Goal: Task Accomplishment & Management: Manage account settings

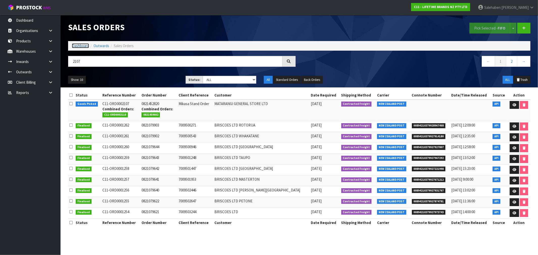
click at [79, 46] on link "Dashboard" at bounding box center [80, 45] width 17 height 5
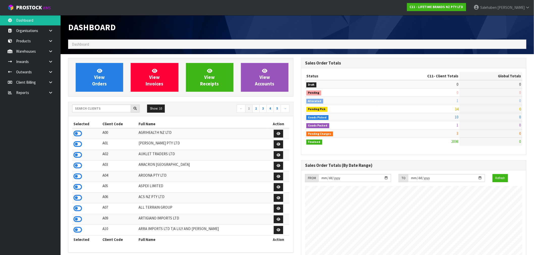
scroll to position [382, 233]
click at [85, 107] on input "text" at bounding box center [101, 109] width 59 height 8
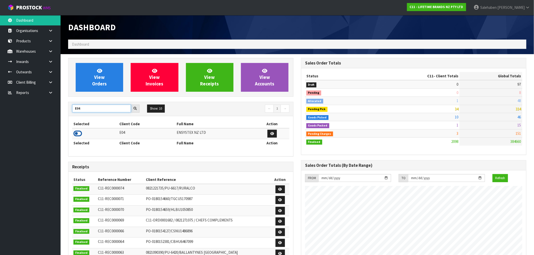
type input "E04"
click at [79, 135] on icon at bounding box center [77, 134] width 9 height 8
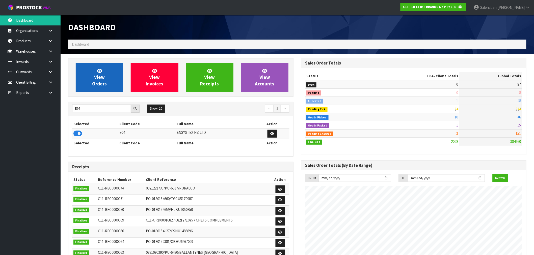
scroll to position [252007, 252088]
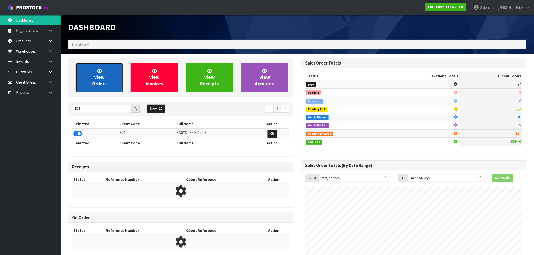
click at [97, 85] on span "View Orders" at bounding box center [99, 77] width 15 height 19
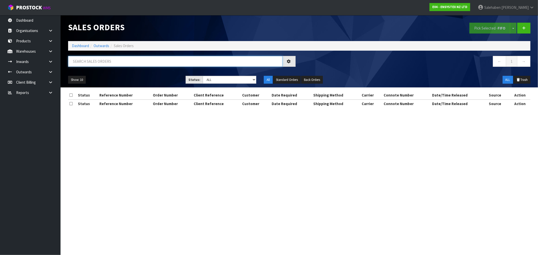
click at [89, 61] on input "text" at bounding box center [175, 61] width 214 height 11
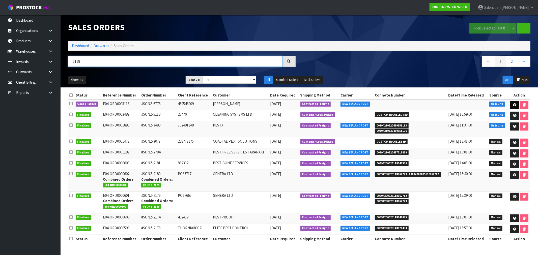
type input "5118"
click at [512, 103] on link at bounding box center [514, 105] width 9 height 8
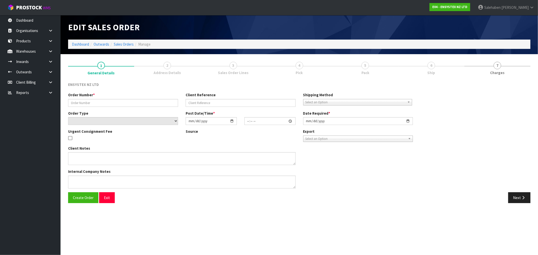
type input "#SONZ-6778"
type input "452546909"
select select "number:0"
type input "[DATE]"
type input "10:30:18.000"
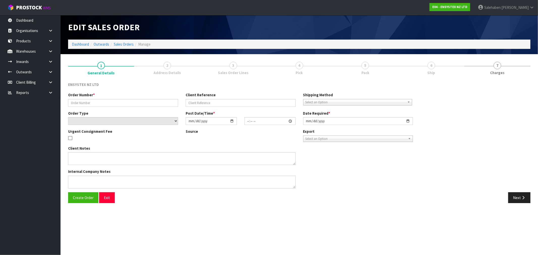
type input "[DATE]"
type textarea "Tech's house - [PERSON_NAME], contact [PHONE_NUMBER] NOTE : DG'S"
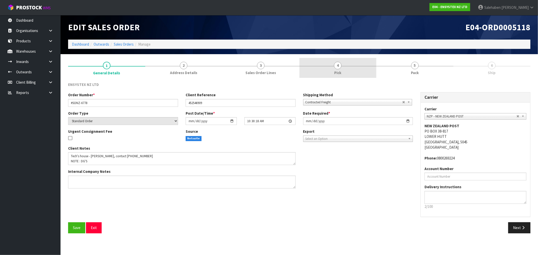
click at [341, 67] on span "4" at bounding box center [338, 66] width 8 height 8
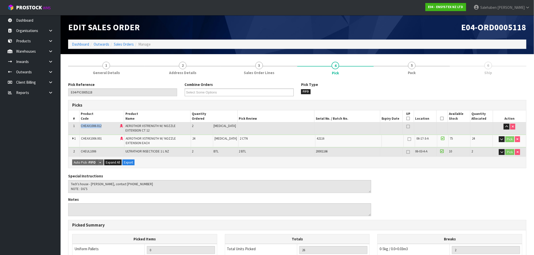
drag, startPoint x: 104, startPoint y: 126, endPoint x: 77, endPoint y: 128, distance: 27.8
click at [77, 128] on tr "1 CHEAX1006.012 AEROTHOR XSTRENGTH W/ NOZZLE EXTENSION CT 12 2 [MEDICAL_DATA]" at bounding box center [297, 128] width 458 height 12
copy tr "CHEAX1006.012"
click at [123, 46] on link "Sales Orders" at bounding box center [124, 44] width 20 height 5
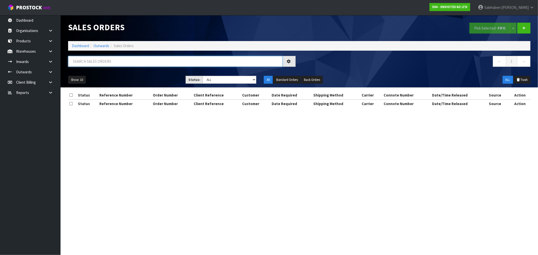
click at [134, 62] on input "text" at bounding box center [175, 61] width 214 height 11
paste input "CHEAX1006.012"
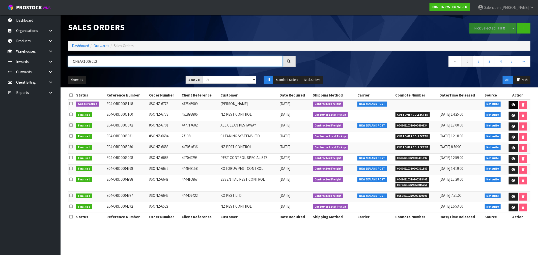
type input "CHEAX1006.012"
click at [514, 104] on icon at bounding box center [514, 104] width 4 height 3
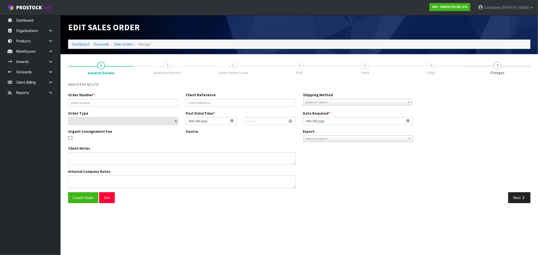
type input "#SONZ-6778"
type input "452546909"
select select "number:0"
type input "[DATE]"
type input "10:30:18.000"
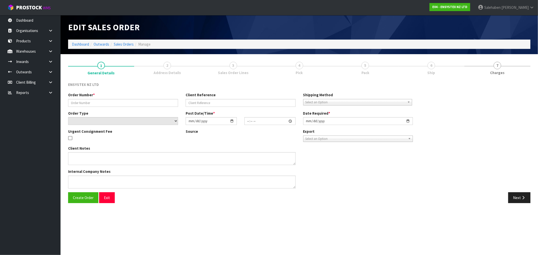
type input "[DATE]"
type textarea "Tech's house - [PERSON_NAME], contact [PHONE_NUMBER] NOTE : DG'S"
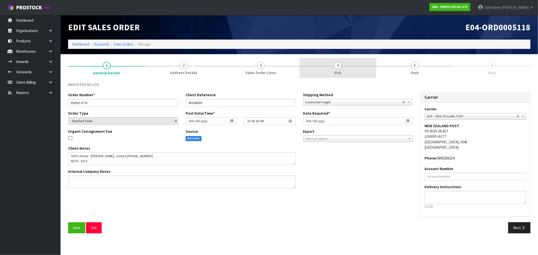
click at [336, 69] on link "4 Pick" at bounding box center [338, 68] width 77 height 20
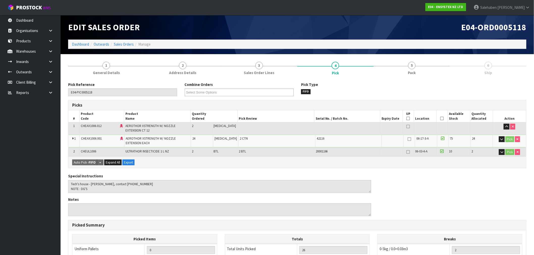
click at [441, 119] on icon at bounding box center [442, 119] width 4 height 0
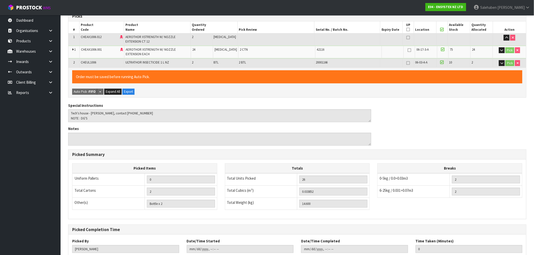
scroll to position [122, 0]
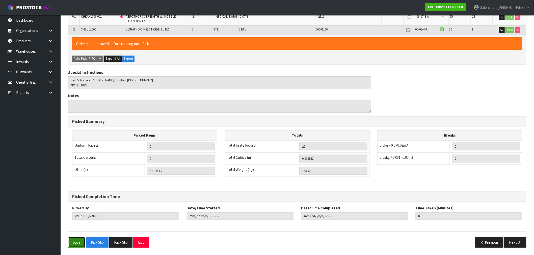
click at [76, 243] on button "Save" at bounding box center [76, 242] width 17 height 11
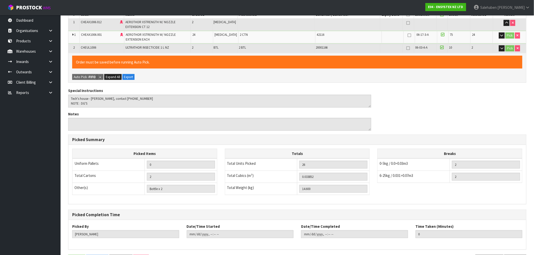
scroll to position [0, 0]
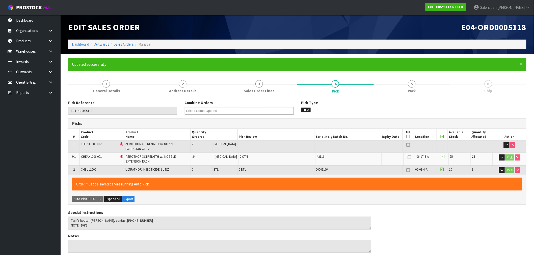
type input "[PERSON_NAME]"
type input "[DATE]T11:20:27"
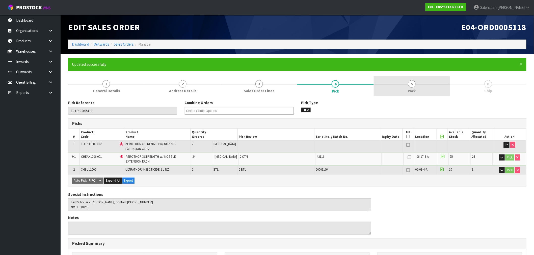
click at [409, 88] on link "5 Pack" at bounding box center [412, 86] width 76 height 20
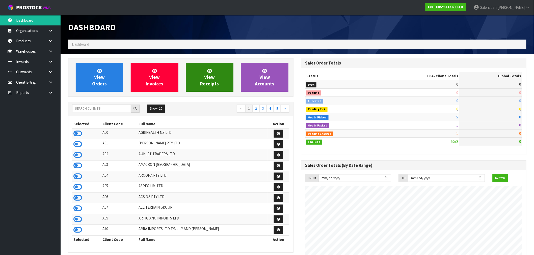
scroll to position [382, 233]
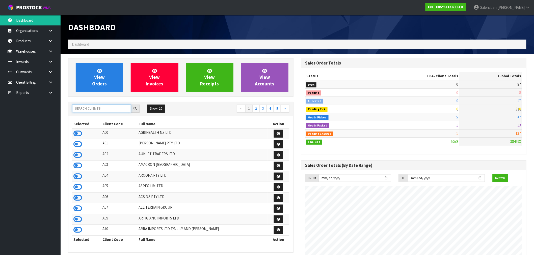
click at [100, 107] on input "text" at bounding box center [101, 109] width 59 height 8
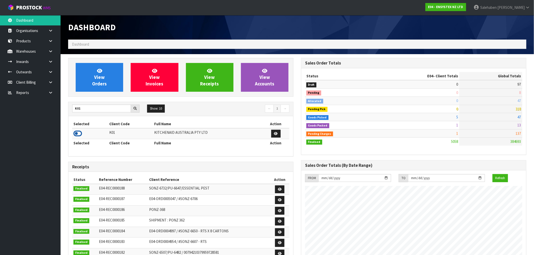
click at [78, 133] on icon at bounding box center [77, 134] width 9 height 8
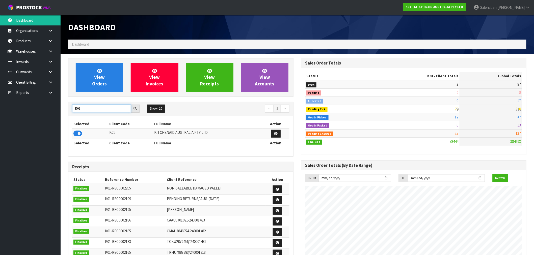
drag, startPoint x: 85, startPoint y: 109, endPoint x: 63, endPoint y: 115, distance: 22.1
click at [63, 115] on section "View Orders View Invoices View Receipts View Accounts K01 Show: 10 5 10 25 50 ←…" at bounding box center [297, 249] width 473 height 390
click at [76, 136] on icon at bounding box center [77, 134] width 9 height 8
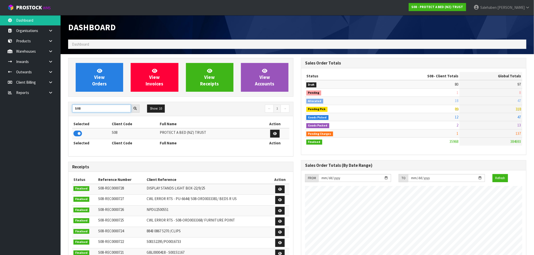
drag, startPoint x: 85, startPoint y: 107, endPoint x: 57, endPoint y: 114, distance: 28.8
click at [57, 114] on body "Toggle navigation ProStock WMS S08 - PROTECT A BED (NZ) TRUST Salehaben Patel L…" at bounding box center [267, 127] width 534 height 255
type input "C11"
click at [75, 132] on icon at bounding box center [77, 134] width 9 height 8
drag, startPoint x: 86, startPoint y: 110, endPoint x: 38, endPoint y: 110, distance: 47.7
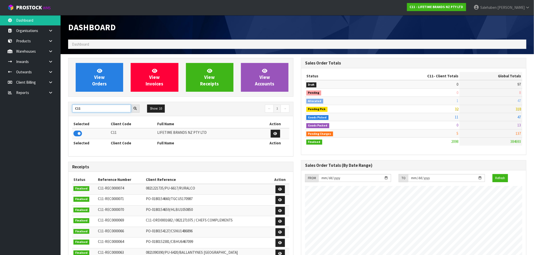
click at [44, 111] on body "Toggle navigation ProStock WMS C11 - LIFETIME BRANDS NZ PTY LTD Salehaben Patel…" at bounding box center [267, 127] width 534 height 255
click at [76, 135] on icon at bounding box center [77, 134] width 9 height 8
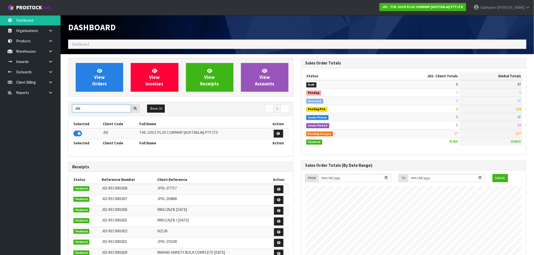
drag, startPoint x: 90, startPoint y: 109, endPoint x: 69, endPoint y: 109, distance: 20.9
click at [69, 109] on div "J02" at bounding box center [105, 109] width 75 height 8
type input "N03"
click at [79, 134] on icon at bounding box center [77, 134] width 9 height 8
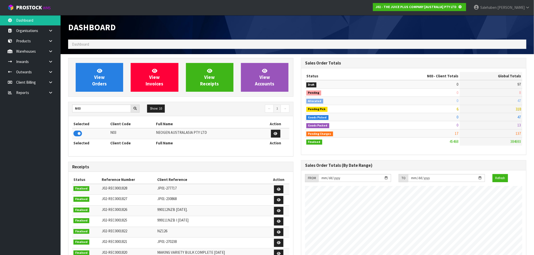
scroll to position [315, 233]
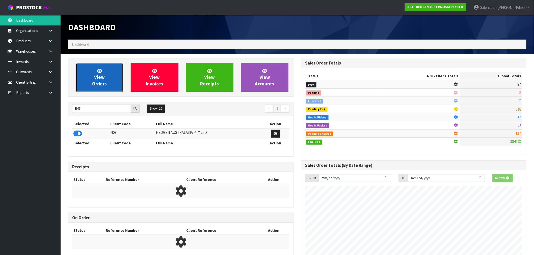
click at [108, 87] on link "View Orders" at bounding box center [99, 77] width 47 height 29
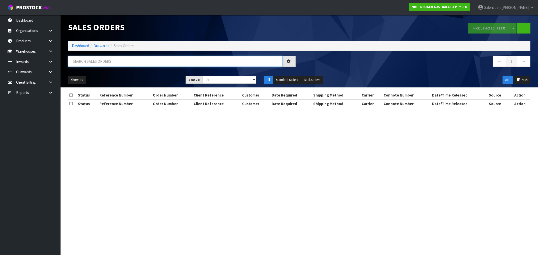
click at [109, 61] on input "text" at bounding box center [175, 61] width 214 height 11
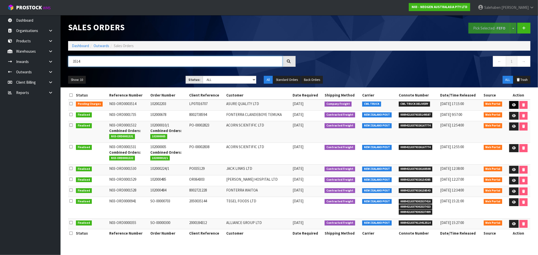
type input "3514"
click at [513, 105] on icon at bounding box center [514, 104] width 4 height 3
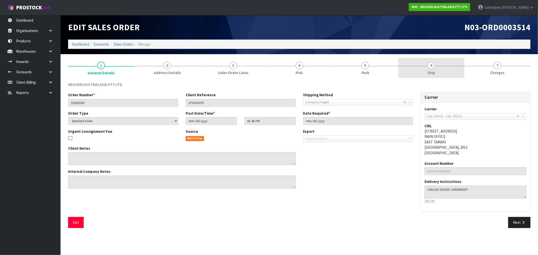
click at [432, 71] on span "Ship" at bounding box center [432, 72] width 8 height 5
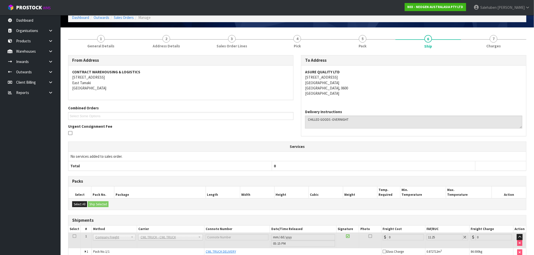
scroll to position [52, 0]
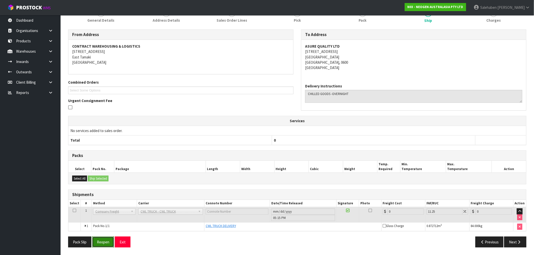
click at [105, 242] on button "Reopen" at bounding box center [103, 242] width 22 height 11
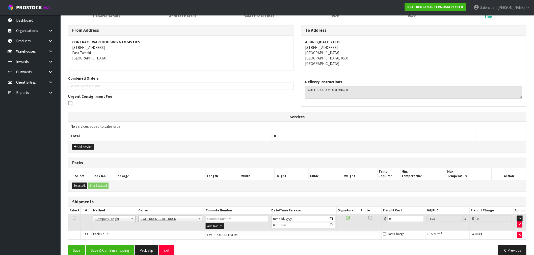
scroll to position [84, 0]
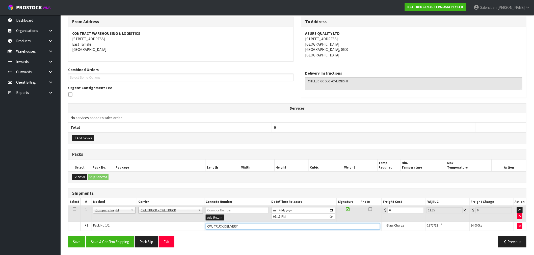
click at [252, 226] on input "CWL TRUCK DELIVERY" at bounding box center [293, 227] width 174 height 6
type input "CWL TRUCK DELIVERED"
drag, startPoint x: 394, startPoint y: 209, endPoint x: 373, endPoint y: 213, distance: 21.2
click at [374, 213] on tr "1 Client Local Pickup Customer Local Pickup Company Freight Contracted Freight …" at bounding box center [297, 214] width 458 height 16
type input "5"
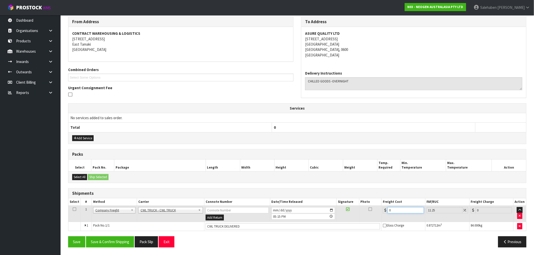
type input "5.56"
type input "55"
type input "61.19"
type input "55.4"
type input "61.63"
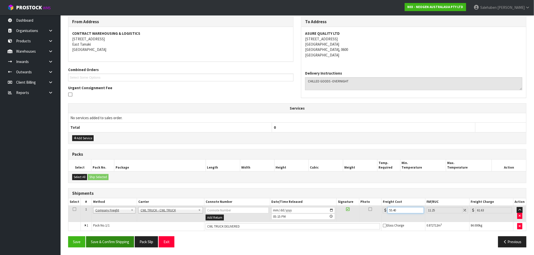
type input "55.40"
click at [113, 241] on button "Save & Confirm Shipping" at bounding box center [110, 242] width 48 height 11
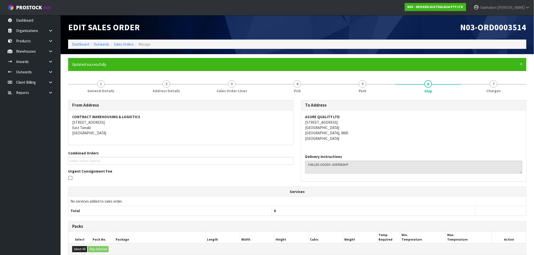
click at [140, 236] on th "Package" at bounding box center [160, 238] width 92 height 12
click at [123, 45] on link "Sales Orders" at bounding box center [124, 44] width 20 height 5
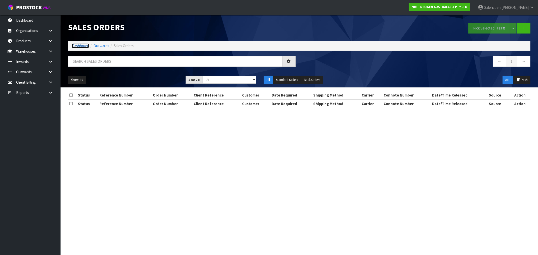
click at [74, 44] on link "Dashboard" at bounding box center [80, 45] width 17 height 5
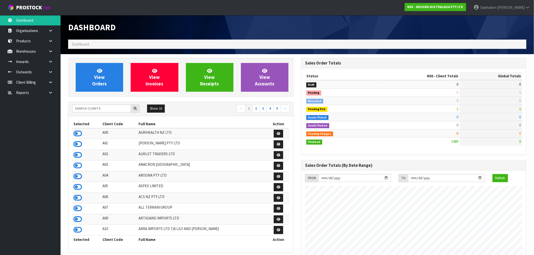
scroll to position [382, 233]
click at [87, 107] on input "text" at bounding box center [101, 109] width 59 height 8
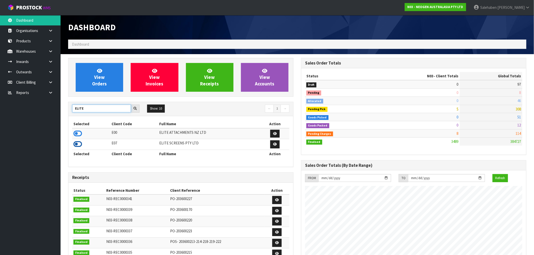
type input "ELITE"
click at [76, 147] on icon at bounding box center [77, 145] width 9 height 8
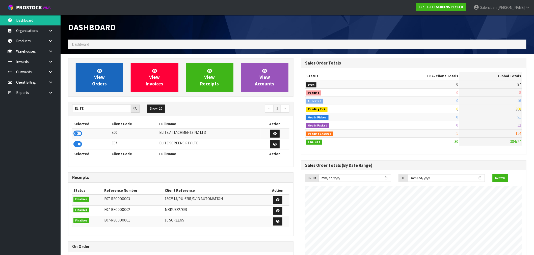
scroll to position [252013, 252088]
click at [101, 89] on link "View Orders" at bounding box center [99, 77] width 47 height 29
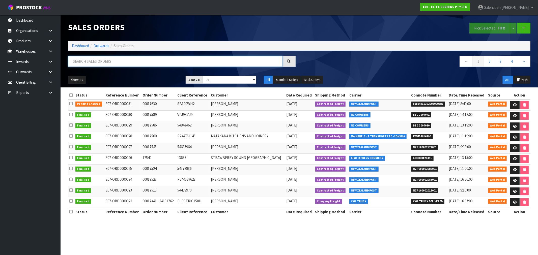
click at [117, 63] on input "text" at bounding box center [175, 61] width 214 height 11
paste input "M135XWH2"
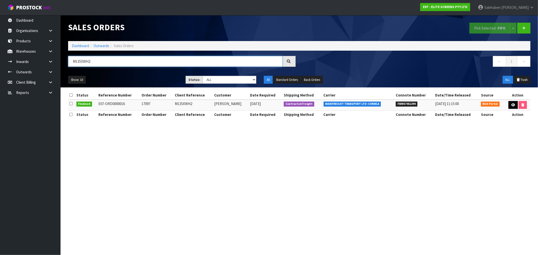
type input "M135XWH2"
click at [511, 105] on icon at bounding box center [513, 104] width 4 height 3
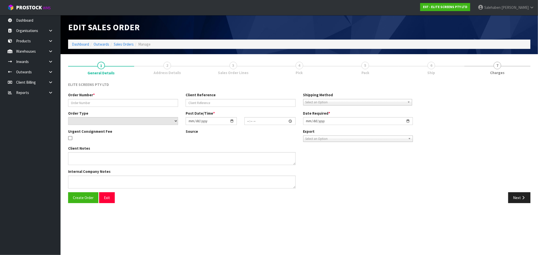
type input "17097"
type input "M135XWH2"
select select "number:0"
type input "2025-06-12"
type input "12:38:00.000"
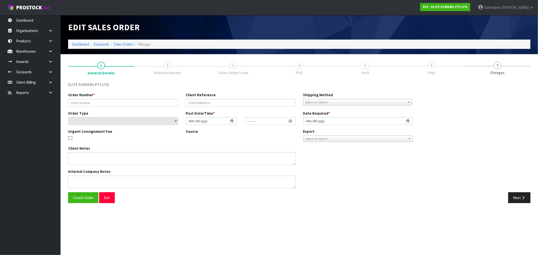
type input "2025-06-12"
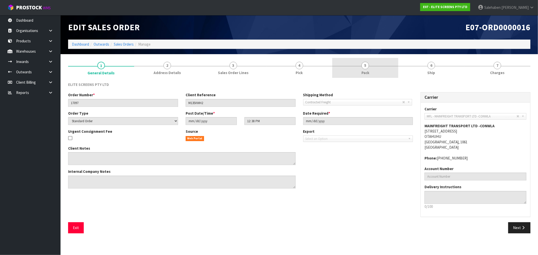
click at [366, 67] on span "5" at bounding box center [366, 66] width 8 height 8
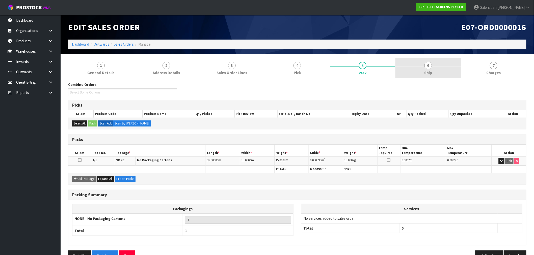
click at [427, 73] on span "Ship" at bounding box center [428, 72] width 8 height 5
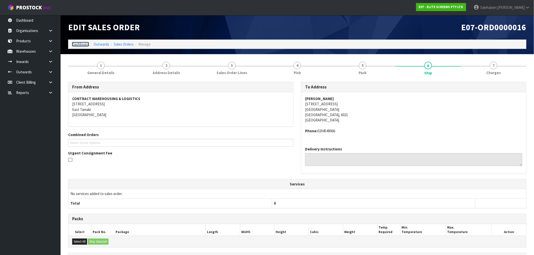
click at [78, 44] on link "Dashboard" at bounding box center [80, 44] width 17 height 5
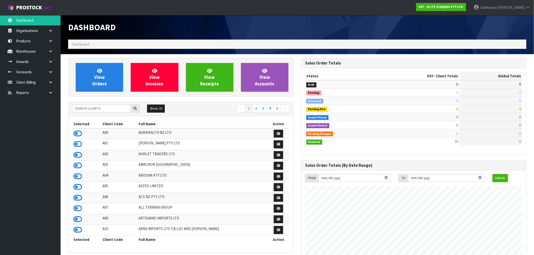
scroll to position [309, 233]
click at [84, 111] on input "text" at bounding box center [101, 109] width 59 height 8
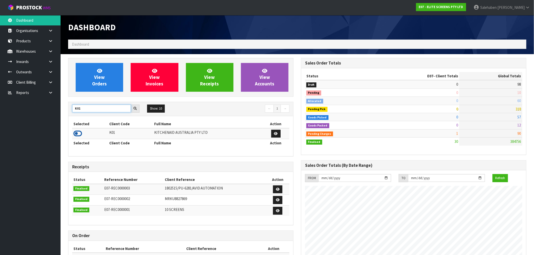
type input "K01"
click at [75, 136] on icon at bounding box center [77, 134] width 9 height 8
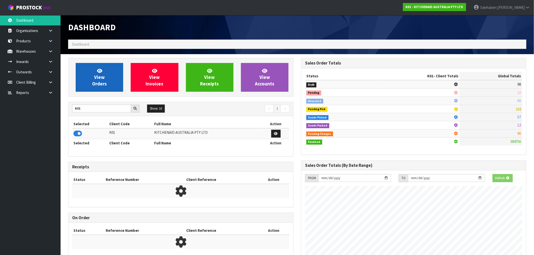
scroll to position [315, 233]
click at [104, 65] on link "View Orders" at bounding box center [99, 77] width 47 height 29
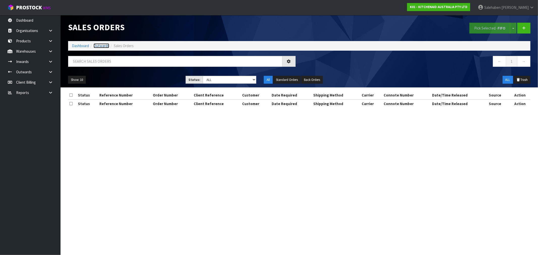
click at [97, 44] on link "Outwards" at bounding box center [102, 45] width 16 height 5
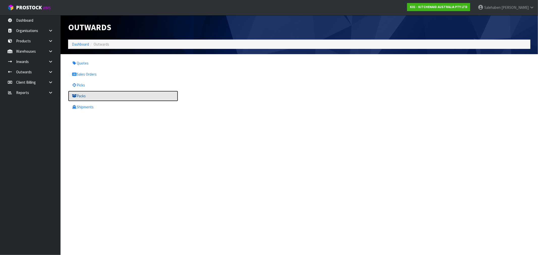
click at [84, 95] on link "Packs" at bounding box center [123, 96] width 110 height 10
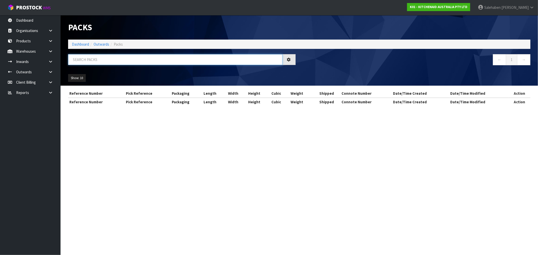
click at [99, 59] on input "text" at bounding box center [175, 59] width 214 height 11
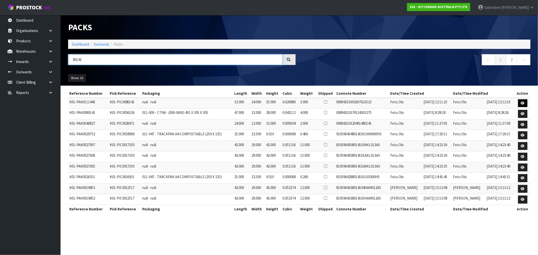
type input "80141"
click at [525, 102] on link at bounding box center [522, 103] width 9 height 8
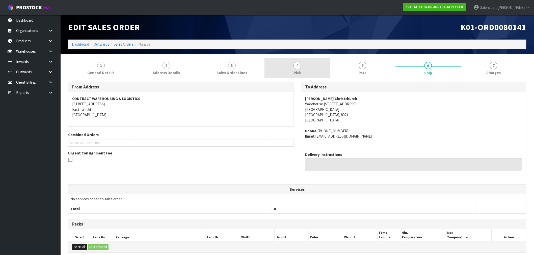
click at [295, 67] on span "4" at bounding box center [297, 66] width 8 height 8
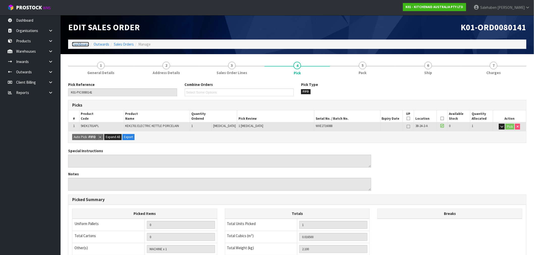
click at [74, 44] on link "Dashboard" at bounding box center [80, 44] width 17 height 5
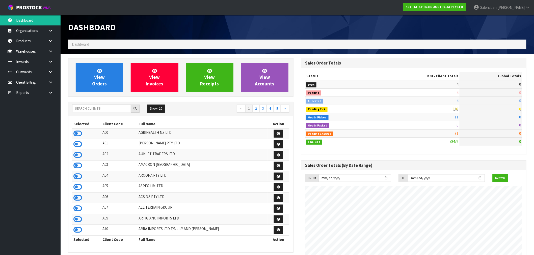
scroll to position [382, 233]
click at [114, 107] on input "text" at bounding box center [101, 109] width 59 height 8
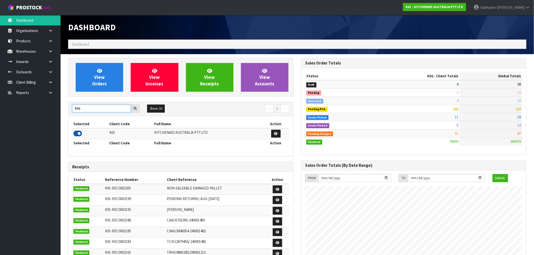
type input "K01"
click at [80, 134] on icon at bounding box center [77, 134] width 9 height 8
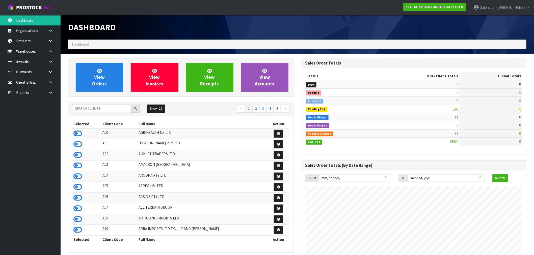
scroll to position [382, 233]
click at [117, 110] on input "text" at bounding box center [101, 109] width 59 height 8
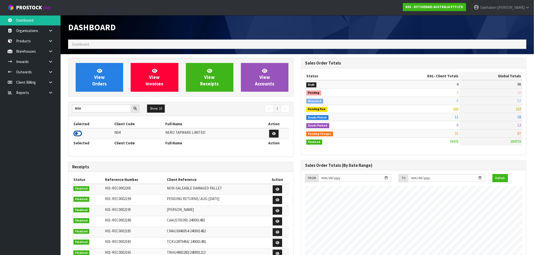
click at [78, 132] on icon at bounding box center [77, 134] width 9 height 8
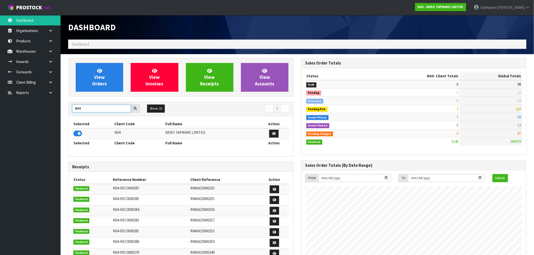
drag, startPoint x: 89, startPoint y: 110, endPoint x: 64, endPoint y: 112, distance: 25.1
click at [64, 112] on div "View Orders View Invoices View Receipts View Accounts N04 Show: 10 5 10 25 50 ←…" at bounding box center [180, 205] width 233 height 295
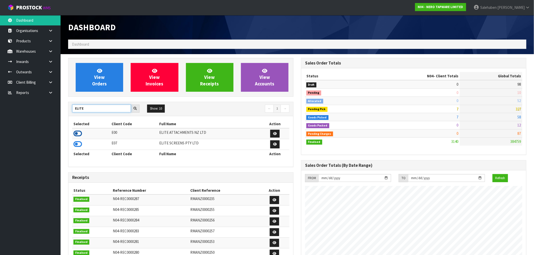
type input "ELITE"
click at [78, 134] on icon at bounding box center [77, 134] width 9 height 8
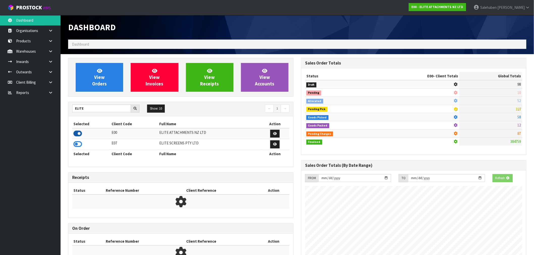
click at [78, 134] on icon at bounding box center [77, 134] width 9 height 8
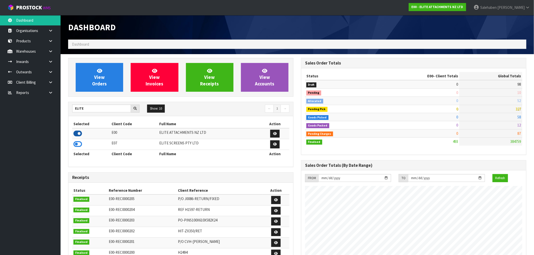
scroll to position [309, 233]
click at [80, 147] on icon at bounding box center [77, 145] width 9 height 8
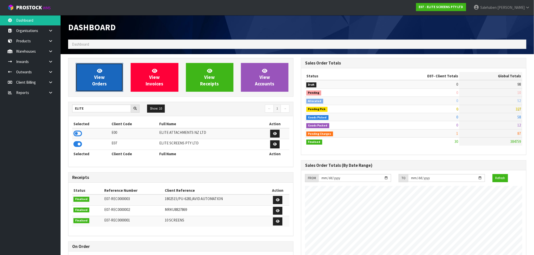
click at [110, 76] on link "View Orders" at bounding box center [99, 77] width 47 height 29
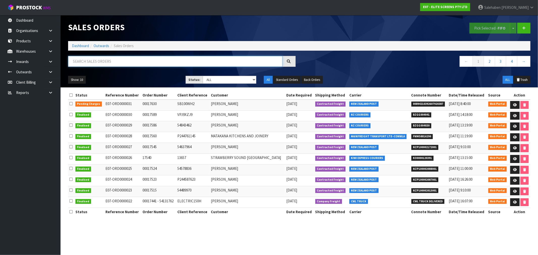
click at [148, 59] on input "text" at bounding box center [175, 61] width 214 height 11
paste input "M135XWH2"
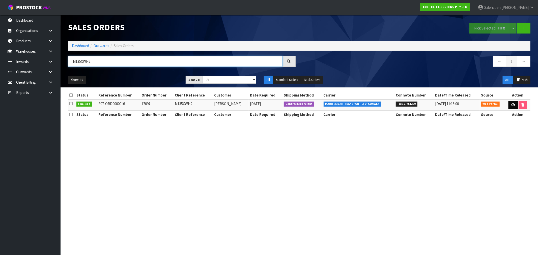
type input "M135XWH2"
click at [513, 103] on link at bounding box center [513, 105] width 9 height 8
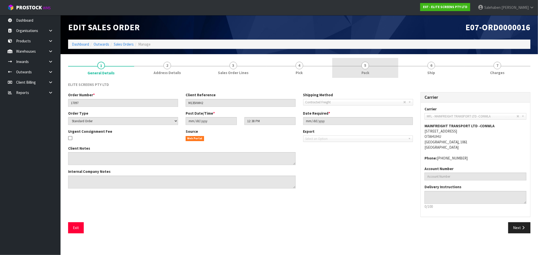
click at [365, 70] on span "Pack" at bounding box center [366, 72] width 8 height 5
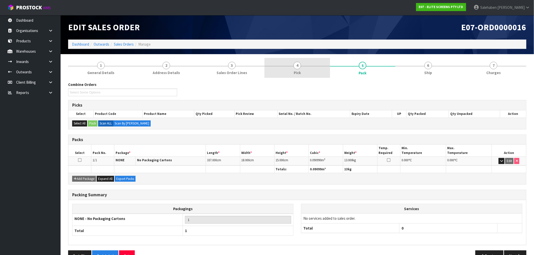
click at [299, 72] on span "Pick" at bounding box center [297, 72] width 7 height 5
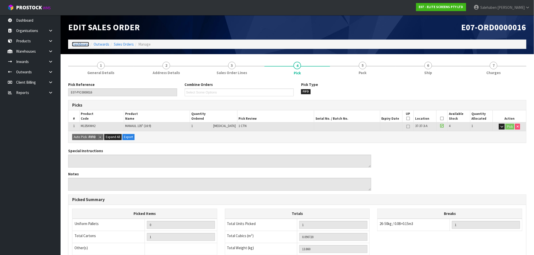
click at [85, 44] on link "Dashboard" at bounding box center [80, 44] width 17 height 5
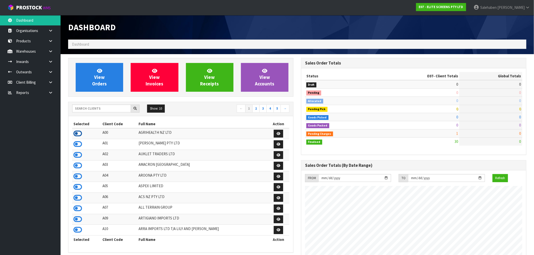
scroll to position [309, 233]
click at [76, 134] on icon at bounding box center [77, 134] width 9 height 8
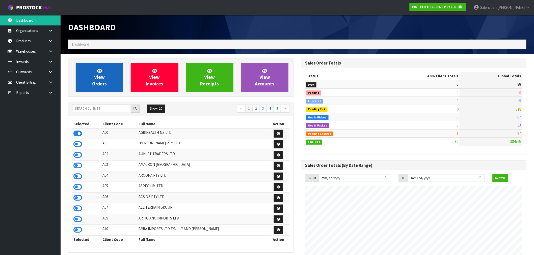
scroll to position [315, 233]
click at [93, 71] on link "View Orders" at bounding box center [99, 77] width 47 height 29
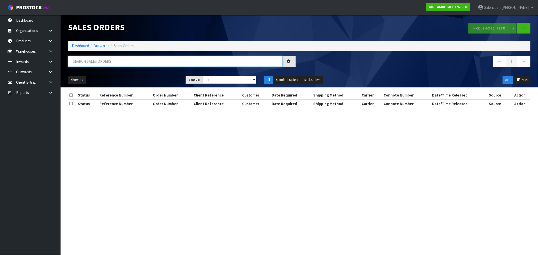
drag, startPoint x: 93, startPoint y: 60, endPoint x: 90, endPoint y: 61, distance: 2.9
click at [92, 60] on input "text" at bounding box center [175, 61] width 214 height 11
paste input "FWM58784530"
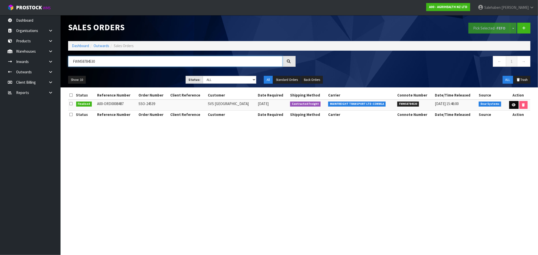
type input "FWM58784530"
click at [510, 104] on link at bounding box center [513, 105] width 9 height 8
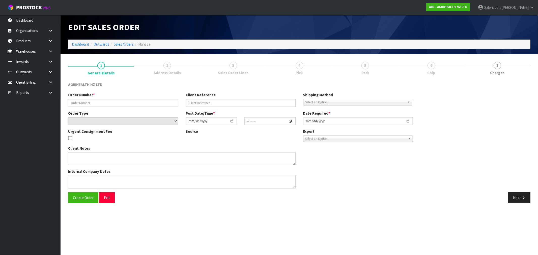
type input "SSO-24539"
select select "number:0"
type input "2025-09-19"
type input "10:54:46.000"
type input "2025-09-22"
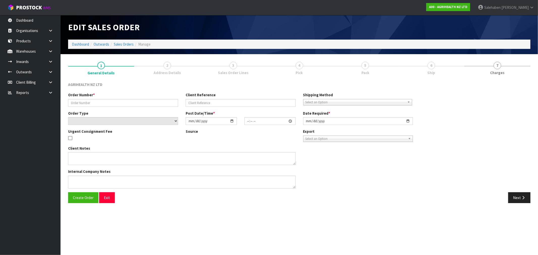
type textarea "REST OF ORDER SENT FROM CHCH SHIP BY: economy courier"
type textarea "DISPATCH MONDAY PLEASE, VIA ECON COURIER"
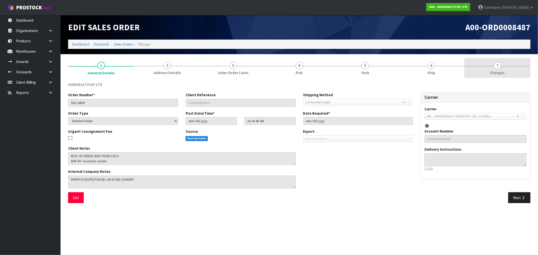
click at [496, 72] on span "Charges" at bounding box center [498, 72] width 14 height 5
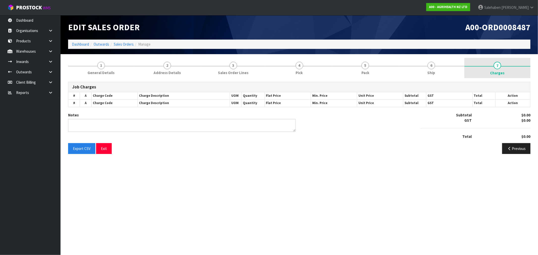
click at [501, 70] on span "Charges" at bounding box center [498, 72] width 14 height 5
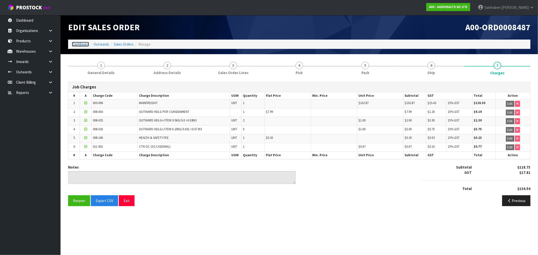
click at [76, 44] on link "Dashboard" at bounding box center [80, 44] width 17 height 5
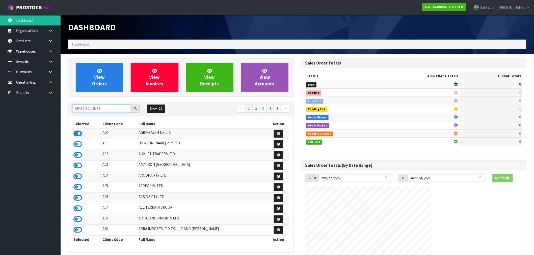
click at [90, 109] on input "text" at bounding box center [101, 109] width 59 height 8
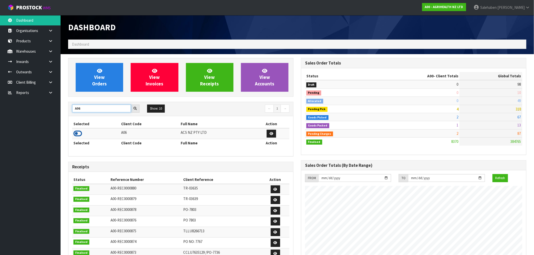
type input "A06"
click at [81, 132] on icon at bounding box center [77, 134] width 9 height 8
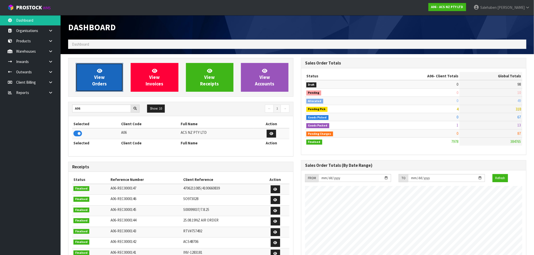
click at [104, 76] on link "View Orders" at bounding box center [99, 77] width 47 height 29
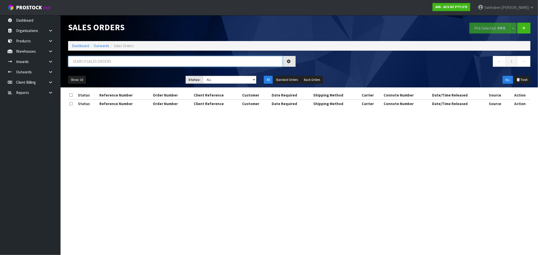
click at [121, 61] on input "text" at bounding box center [175, 61] width 214 height 11
paste input "FWM58799889"
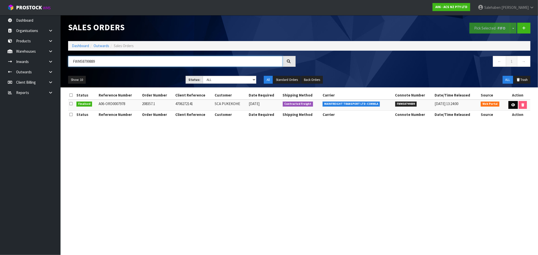
type input "FWM58799889"
click at [512, 105] on icon at bounding box center [513, 104] width 4 height 3
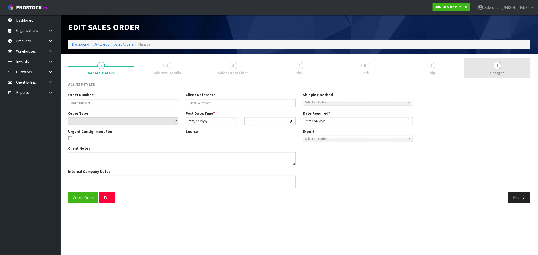
click at [494, 69] on link "7 Charges" at bounding box center [498, 68] width 66 height 20
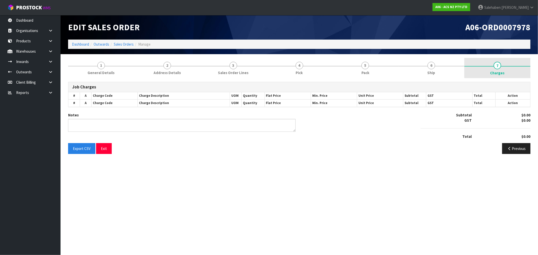
click at [499, 71] on span "Charges" at bounding box center [498, 72] width 14 height 5
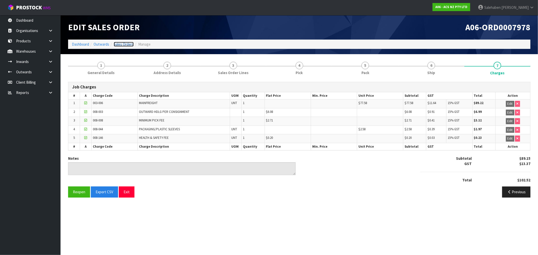
click at [122, 44] on link "Sales Orders" at bounding box center [124, 44] width 20 height 5
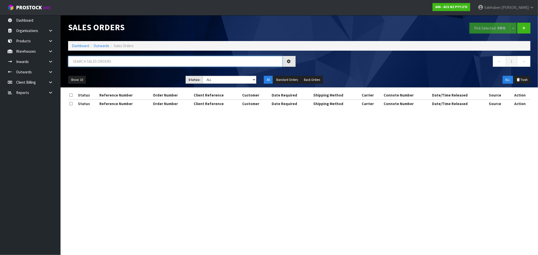
click at [124, 62] on input "text" at bounding box center [175, 61] width 214 height 11
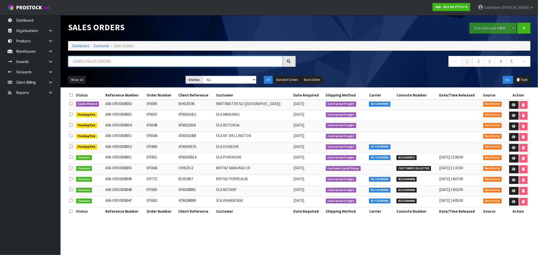
paste input "FWM58800335"
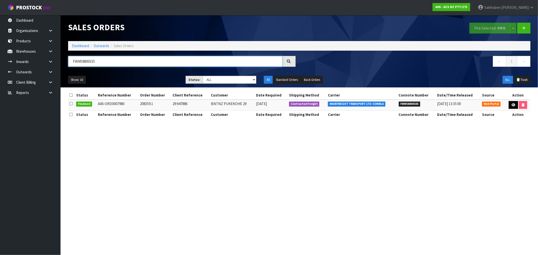
type input "FWM58800335"
click at [515, 106] on link at bounding box center [513, 105] width 9 height 8
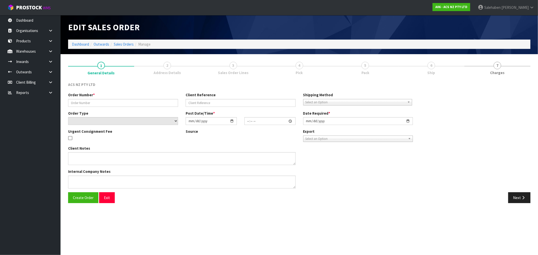
type input "208359.1"
type input "29:947886"
select select "number:0"
type input "2025-09-22"
type input "16:59:00.000"
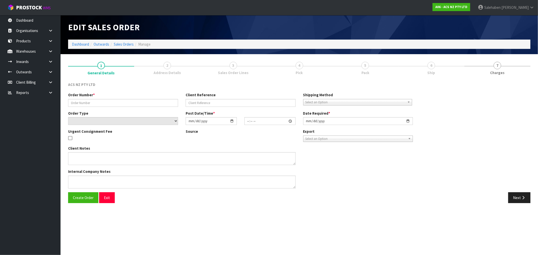
type input "2025-09-23"
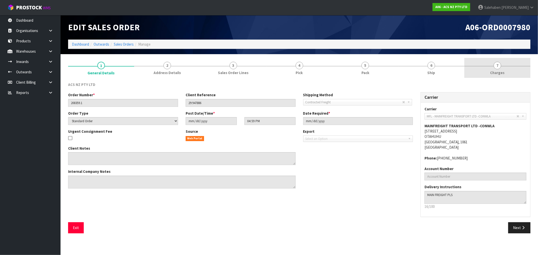
click at [498, 73] on span "Charges" at bounding box center [498, 72] width 14 height 5
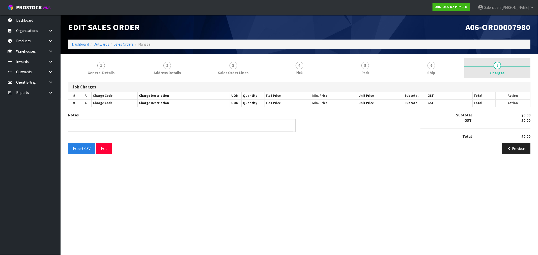
click at [495, 73] on span "Charges" at bounding box center [498, 72] width 14 height 5
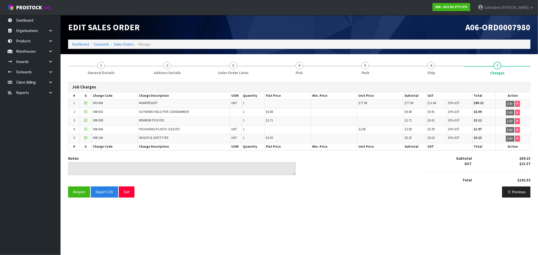
click at [82, 39] on div "Edit Sales Order" at bounding box center [181, 27] width 235 height 24
click at [81, 44] on link "Dashboard" at bounding box center [80, 44] width 17 height 5
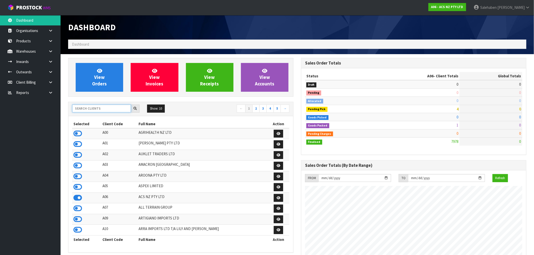
scroll to position [382, 233]
click at [88, 107] on input "text" at bounding box center [101, 109] width 59 height 8
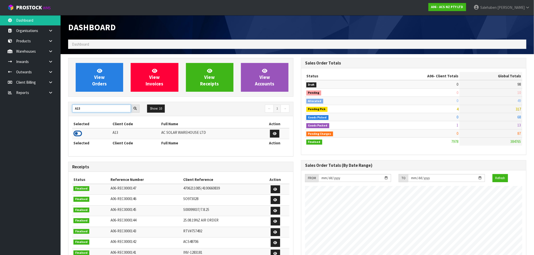
type input "A13"
click at [81, 135] on icon at bounding box center [77, 134] width 9 height 8
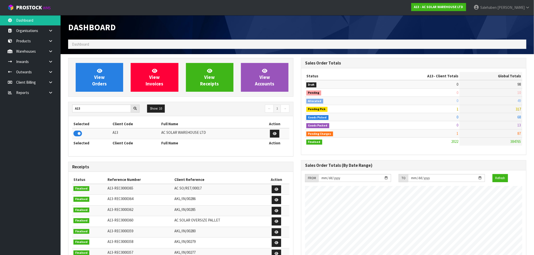
scroll to position [374, 233]
click at [104, 79] on span "View Orders" at bounding box center [99, 77] width 15 height 19
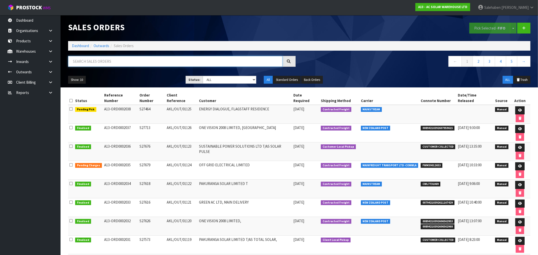
click at [164, 59] on input "text" at bounding box center [175, 61] width 214 height 11
paste input "FWM58762512"
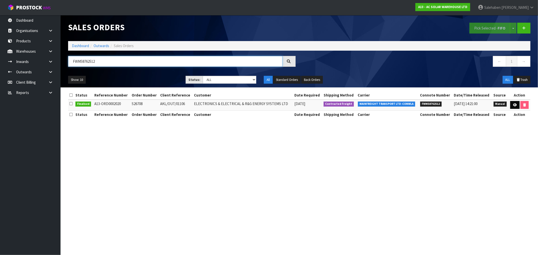
type input "FWM58762512"
click at [516, 106] on icon at bounding box center [515, 104] width 4 height 3
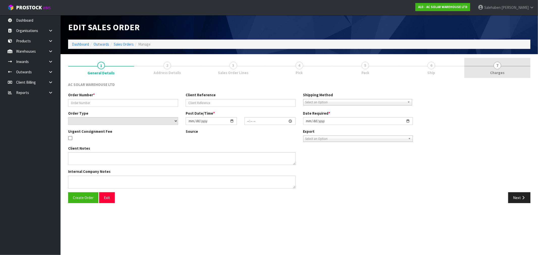
type input "S26708"
type input "AKL/OUT/01106"
select select "number:0"
type input "2025-09-19"
type input "13:09:00.000"
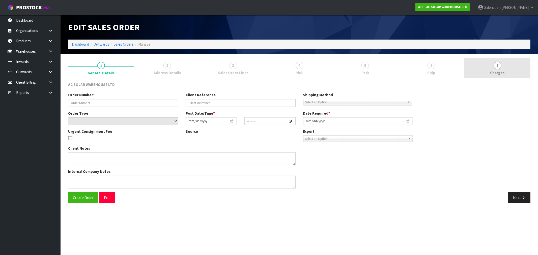
type input "2025-09-19"
type textarea "SEND WITH MAINFREIGHT"
click at [500, 72] on span "Charges" at bounding box center [498, 72] width 14 height 5
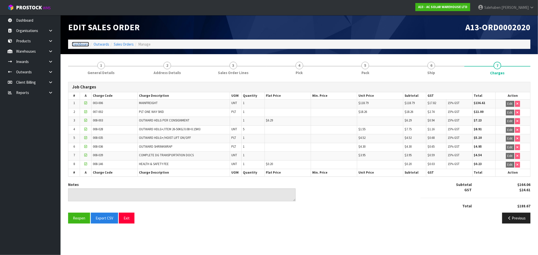
click at [78, 43] on link "Dashboard" at bounding box center [80, 44] width 17 height 5
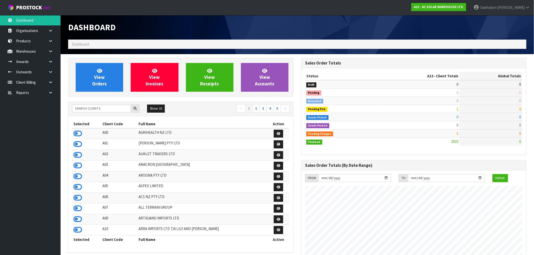
scroll to position [374, 233]
click at [107, 110] on input "text" at bounding box center [101, 109] width 59 height 8
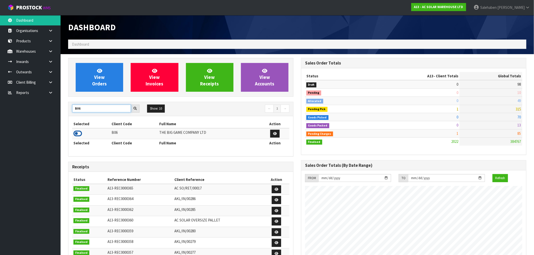
type input "B06"
click at [80, 135] on icon at bounding box center [77, 134] width 9 height 8
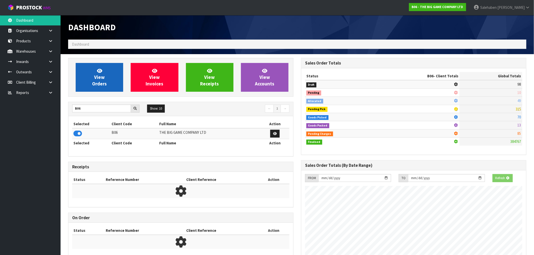
scroll to position [315, 233]
click at [118, 80] on link "View Orders" at bounding box center [99, 77] width 47 height 29
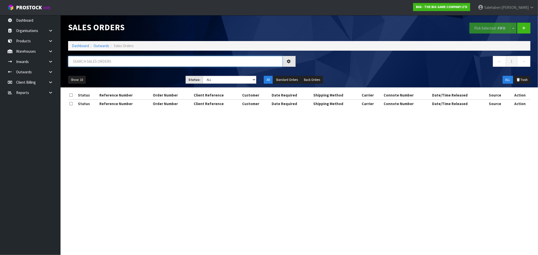
click at [153, 62] on input "text" at bounding box center [175, 61] width 214 height 11
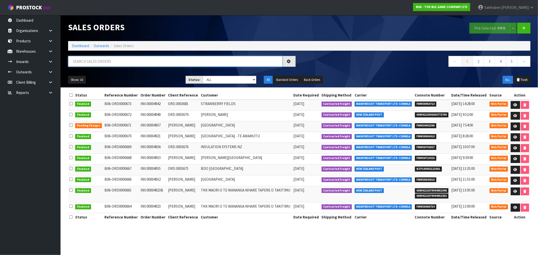
paste input "FWM58792827"
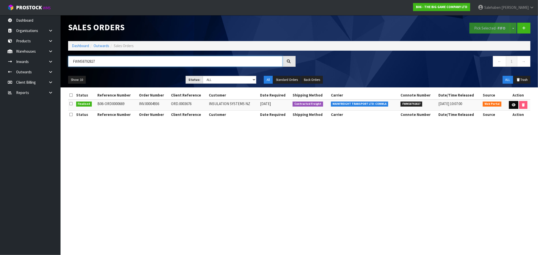
type input "FWM58792827"
click at [512, 106] on icon at bounding box center [514, 104] width 4 height 3
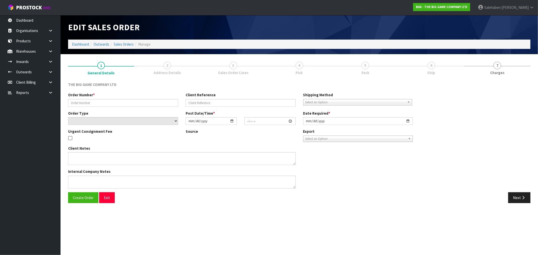
type input "INV.00004936"
type input "ORD.0003676"
select select "number:0"
type input "2025-09-22"
type input "12:04:00.000"
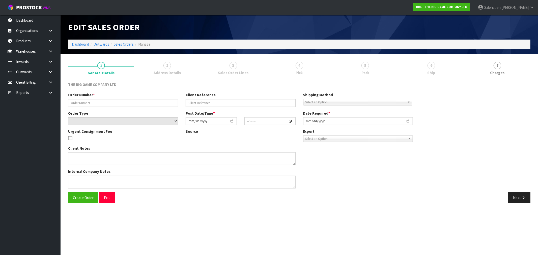
type input "2025-09-22"
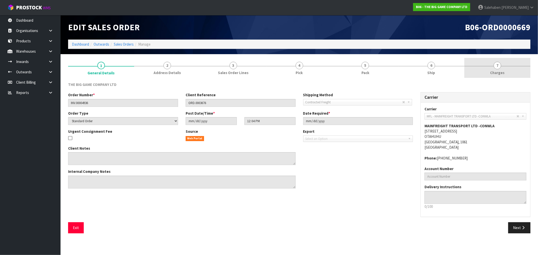
click at [490, 74] on link "7 Charges" at bounding box center [498, 68] width 66 height 20
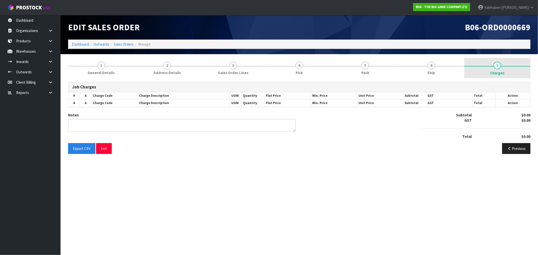
click at [497, 68] on span "7" at bounding box center [498, 66] width 8 height 8
click at [498, 68] on span "7" at bounding box center [498, 66] width 8 height 8
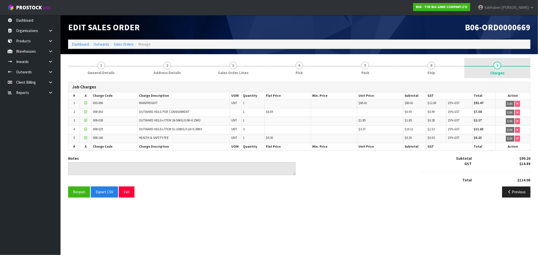
click at [498, 69] on span "7" at bounding box center [498, 66] width 8 height 8
click at [80, 45] on link "Dashboard" at bounding box center [80, 44] width 17 height 5
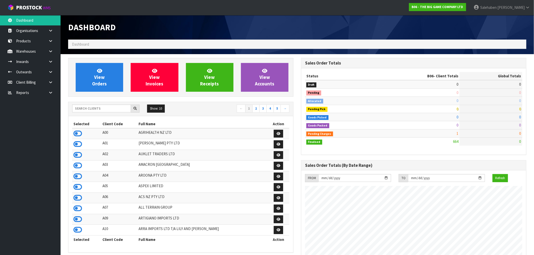
scroll to position [317, 233]
click at [97, 110] on input "text" at bounding box center [101, 109] width 59 height 8
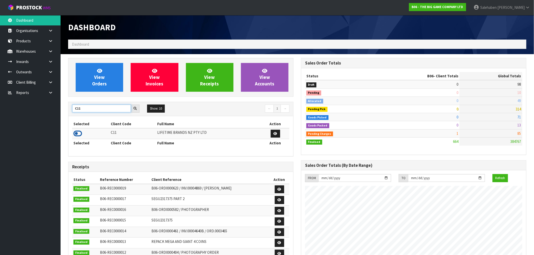
type input "C11"
drag, startPoint x: 79, startPoint y: 134, endPoint x: 84, endPoint y: 109, distance: 25.3
click at [79, 133] on icon at bounding box center [77, 134] width 9 height 8
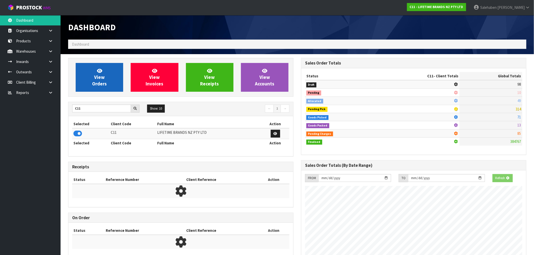
scroll to position [252007, 252088]
click at [99, 76] on span "View Orders" at bounding box center [99, 77] width 15 height 19
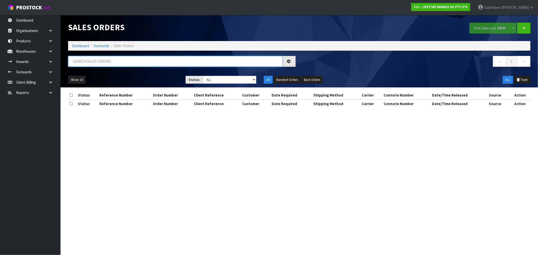
click at [135, 65] on input "text" at bounding box center [175, 61] width 214 height 11
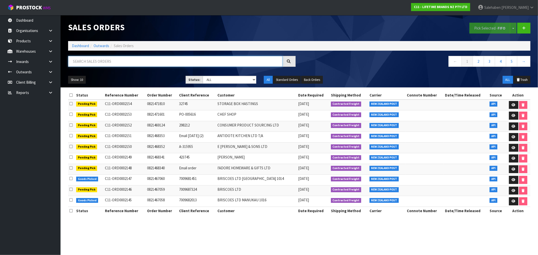
paste input "FWM58799327"
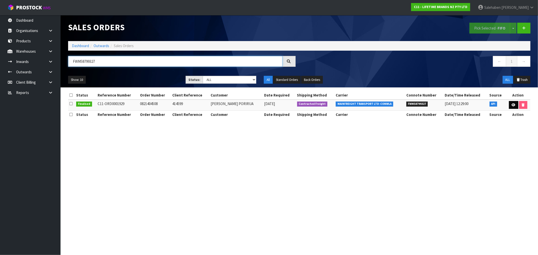
type input "FWM58799327"
click at [513, 103] on icon at bounding box center [514, 104] width 4 height 3
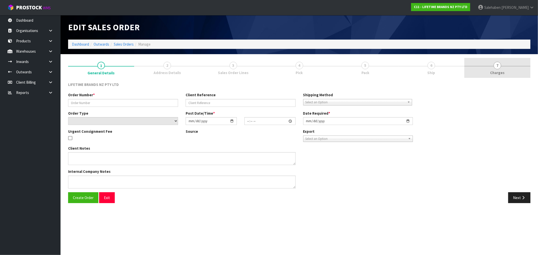
type input "0821404508"
type input "414599"
select select "number:0"
type input "2025-09-19"
type input "07:54:09.000"
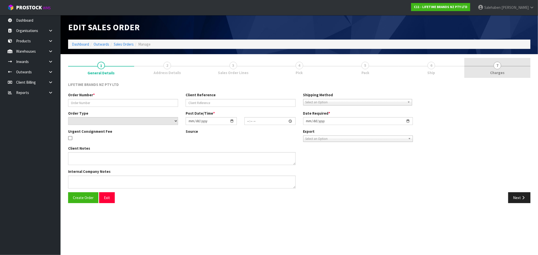
type input "2025-09-19"
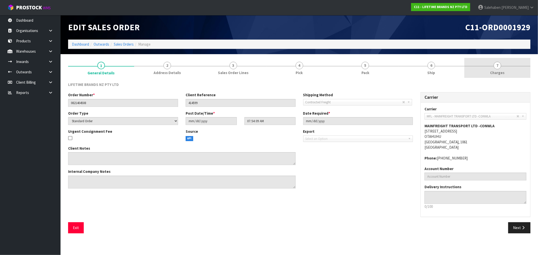
click at [496, 69] on link "7 Charges" at bounding box center [498, 68] width 66 height 20
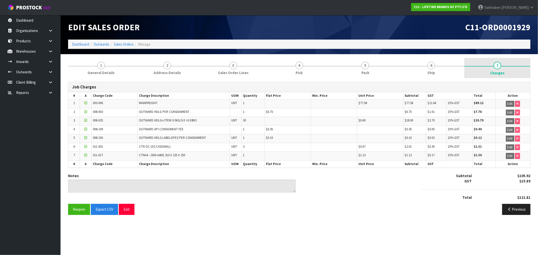
click at [496, 69] on link "7 Charges" at bounding box center [498, 68] width 66 height 20
click at [128, 45] on link "Sales Orders" at bounding box center [124, 44] width 20 height 5
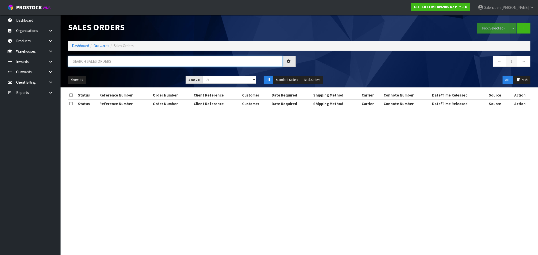
click at [126, 63] on input "text" at bounding box center [175, 61] width 214 height 11
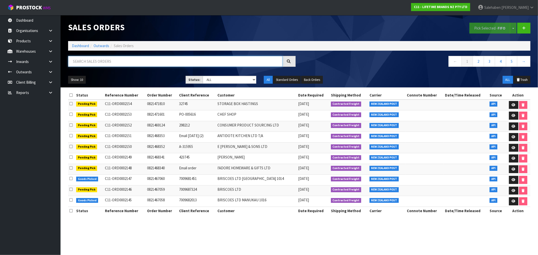
paste input "FWM58859364"
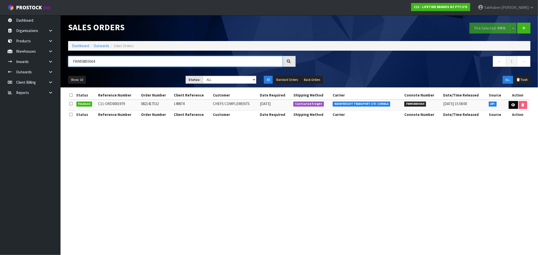
type input "FWM58859364"
click at [513, 105] on icon at bounding box center [514, 104] width 4 height 3
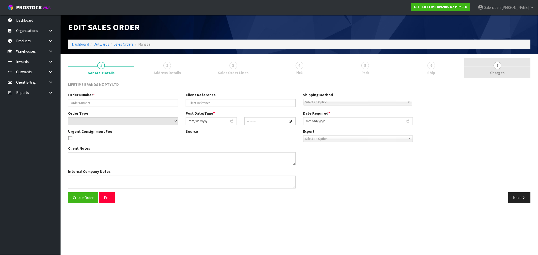
type input "0821417532"
type input "149874"
select select "number:0"
type input "2025-09-23"
type input "08:49:16.000"
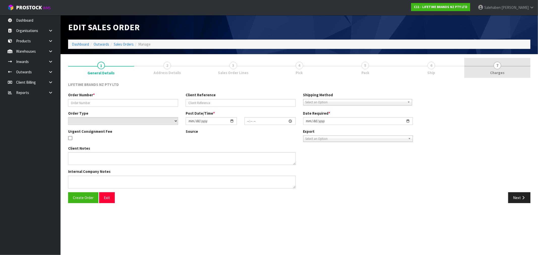
type input "2025-09-23"
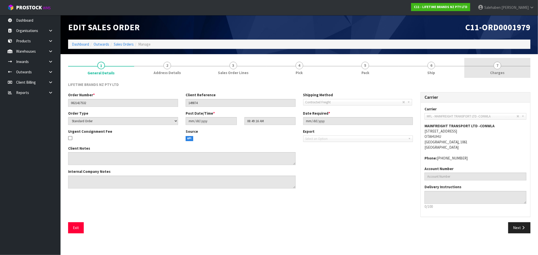
click at [499, 73] on span "Charges" at bounding box center [498, 72] width 14 height 5
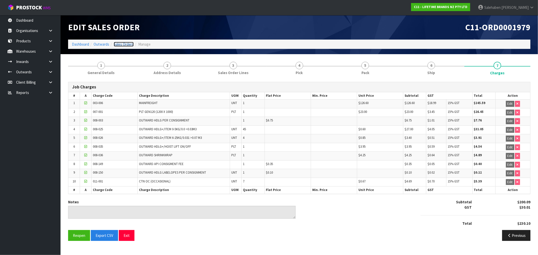
click at [127, 46] on link "Sales Orders" at bounding box center [124, 44] width 20 height 5
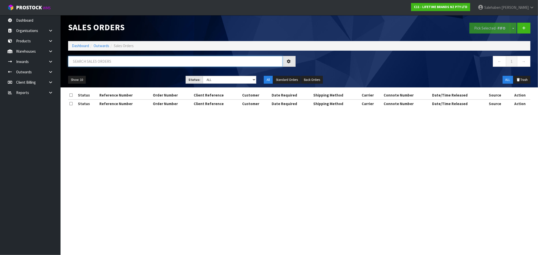
click at [105, 63] on input "text" at bounding box center [175, 61] width 214 height 11
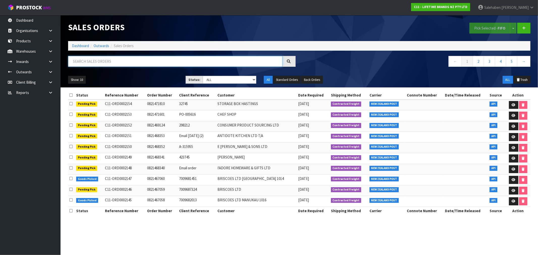
paste input "FWM58852813"
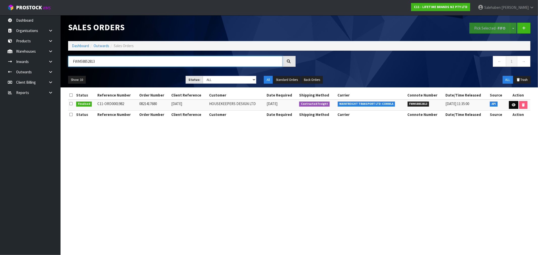
type input "FWM58852813"
click at [514, 106] on icon at bounding box center [514, 104] width 4 height 3
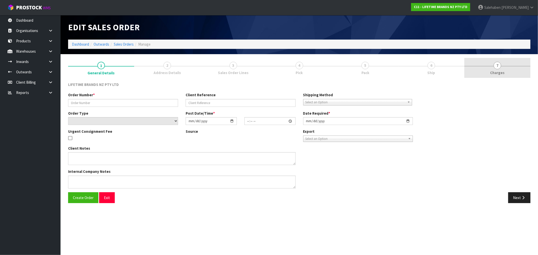
click at [499, 71] on span "Charges" at bounding box center [498, 72] width 14 height 5
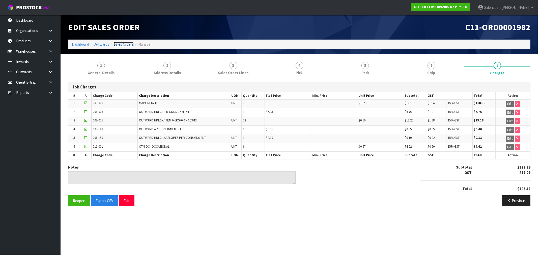
click at [120, 45] on link "Sales Orders" at bounding box center [124, 44] width 20 height 5
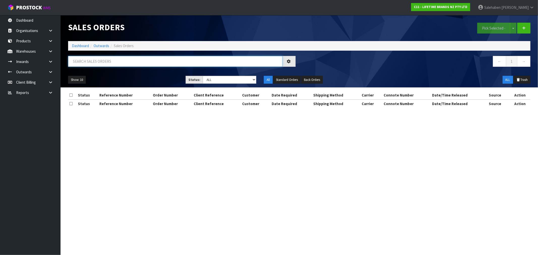
click at [94, 64] on input "text" at bounding box center [175, 61] width 214 height 11
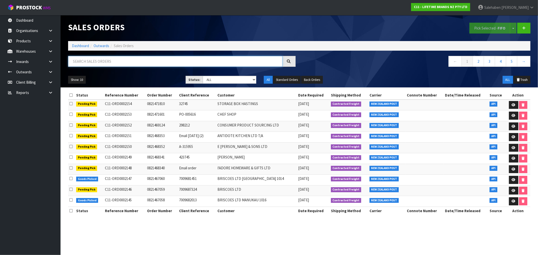
paste input "FWM58859186"
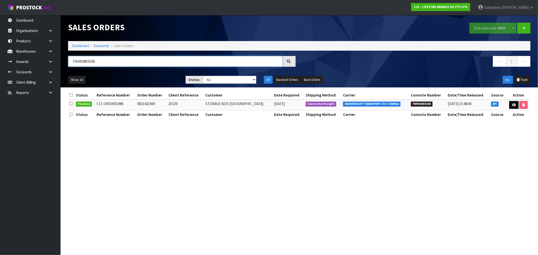
type input "FWM58859186"
click at [513, 105] on icon at bounding box center [514, 104] width 4 height 3
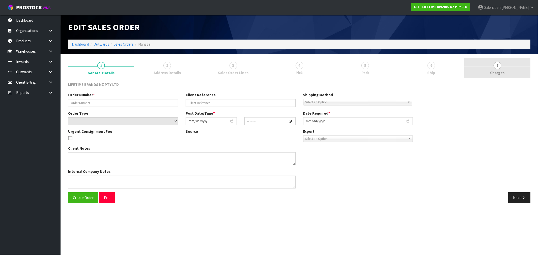
click at [496, 67] on span "7" at bounding box center [498, 66] width 8 height 8
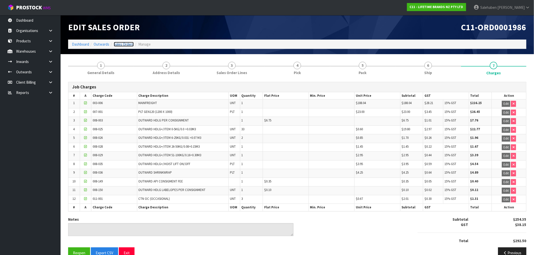
click at [129, 44] on link "Sales Orders" at bounding box center [124, 44] width 20 height 5
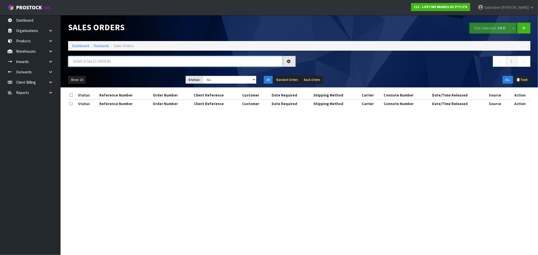
click at [121, 61] on input "text" at bounding box center [175, 61] width 214 height 11
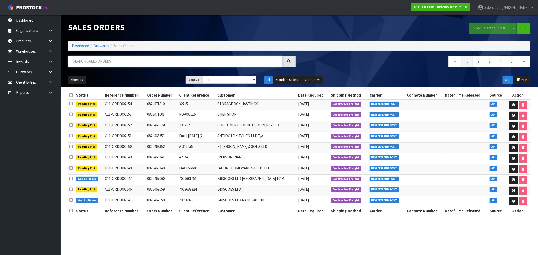
paste input "FWM58858584"
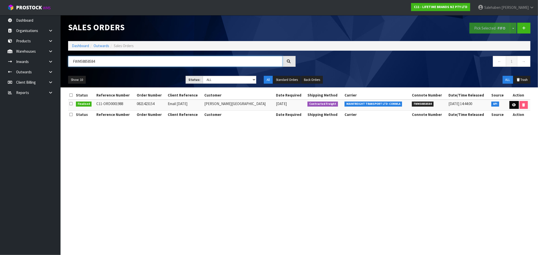
type input "FWM58858584"
click at [513, 106] on icon at bounding box center [514, 104] width 4 height 3
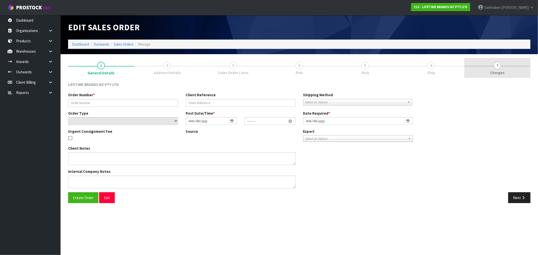
click at [500, 77] on link "7 Charges" at bounding box center [498, 68] width 66 height 20
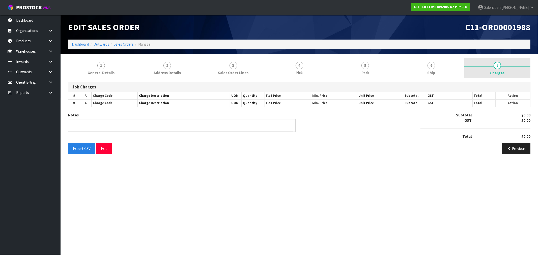
click at [498, 70] on span "Charges" at bounding box center [498, 72] width 14 height 5
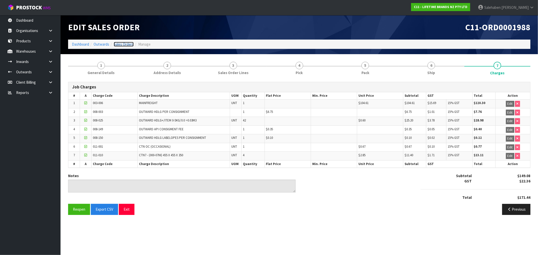
click at [126, 44] on link "Sales Orders" at bounding box center [124, 44] width 20 height 5
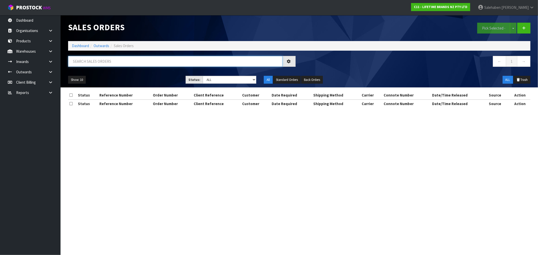
click at [90, 62] on input "text" at bounding box center [175, 61] width 214 height 11
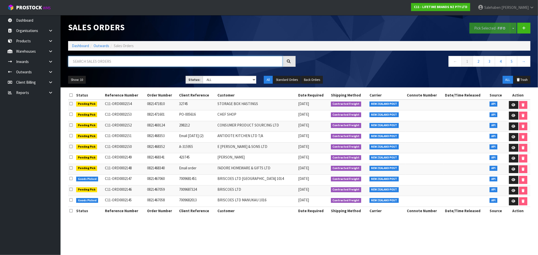
paste input "FWM58848604"
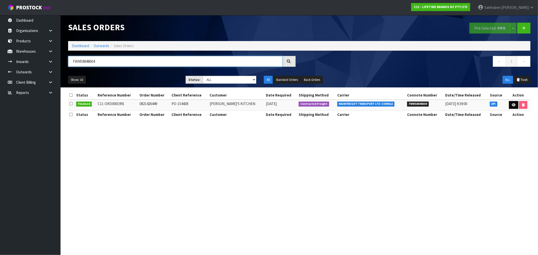
type input "FWM58848604"
click at [514, 105] on icon at bounding box center [514, 104] width 4 height 3
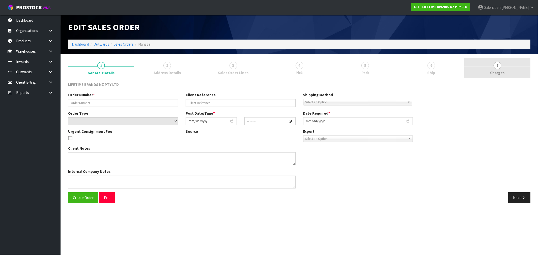
type input "0821426449"
type input "PO-154438"
select select "number:0"
type input "2025-09-25"
type input "07:54:24.000"
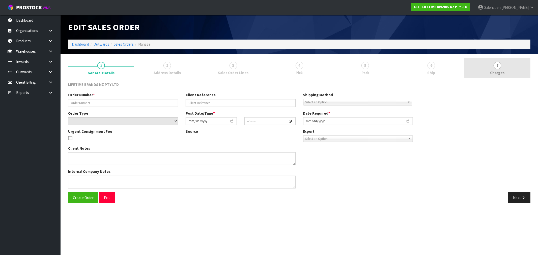
type input "2025-09-25"
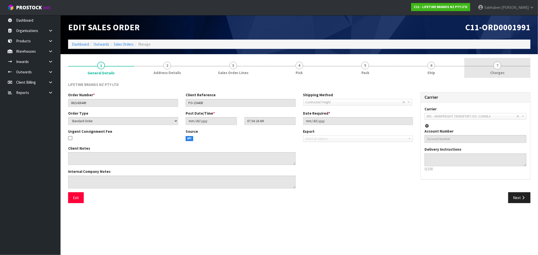
click at [496, 69] on span "7" at bounding box center [498, 66] width 8 height 8
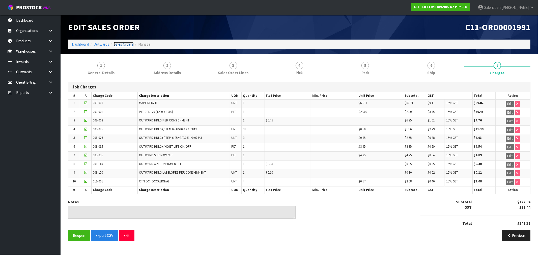
click at [127, 46] on link "Sales Orders" at bounding box center [124, 44] width 20 height 5
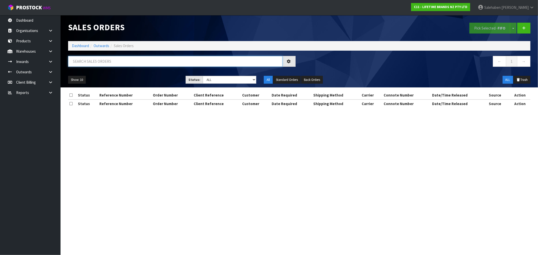
click at [125, 61] on input "text" at bounding box center [175, 61] width 214 height 11
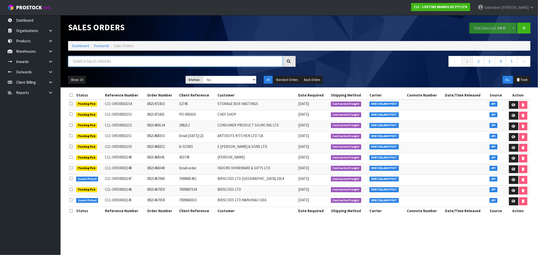
paste input "FWM58842965"
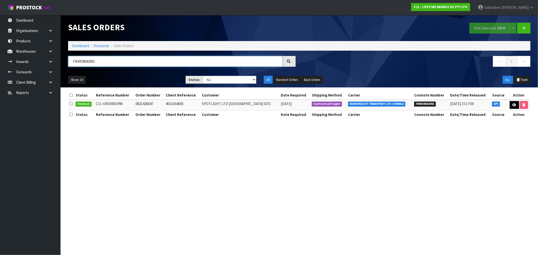
type input "FWM58842965"
click at [513, 101] on link at bounding box center [514, 105] width 9 height 8
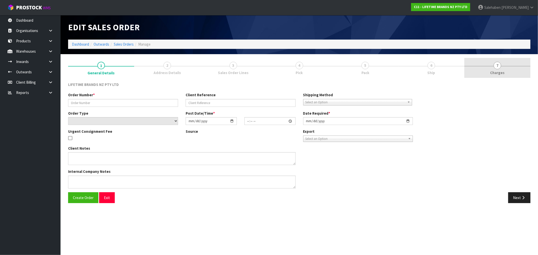
click at [501, 69] on link "7 Charges" at bounding box center [498, 68] width 66 height 20
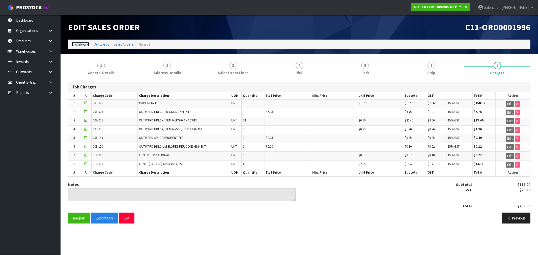
click at [79, 42] on link "Dashboard" at bounding box center [80, 44] width 17 height 5
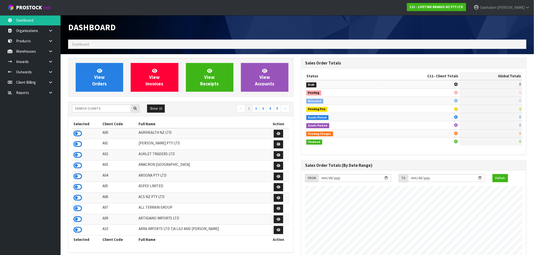
scroll to position [382, 233]
click at [82, 108] on input "text" at bounding box center [101, 109] width 59 height 8
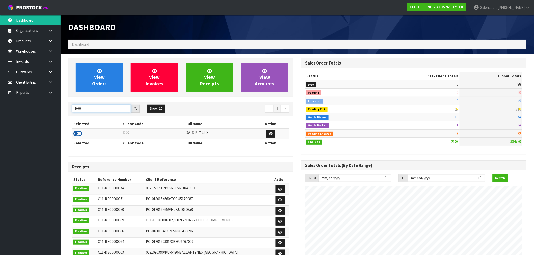
type input "D00"
click at [79, 135] on icon at bounding box center [77, 134] width 9 height 8
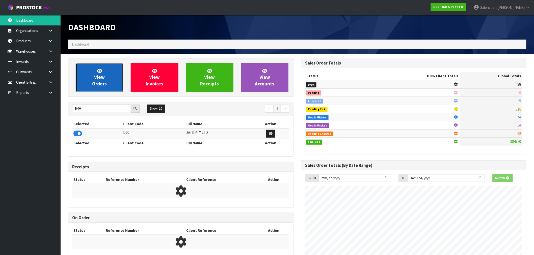
click at [104, 83] on span "View Orders" at bounding box center [99, 77] width 15 height 19
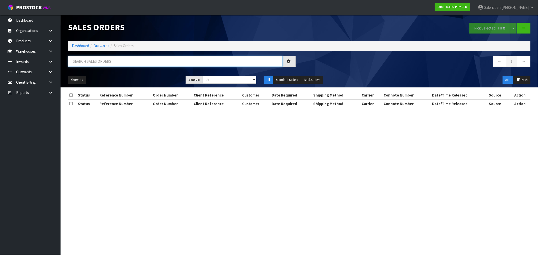
click at [118, 66] on input "text" at bounding box center [175, 61] width 214 height 11
paste input "FWM58770727"
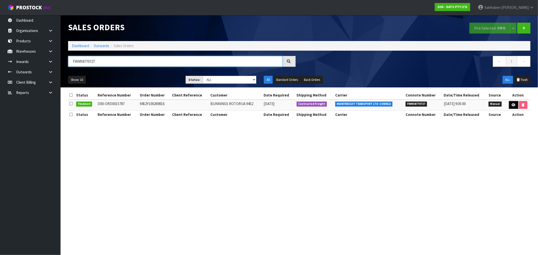
type input "FWM58770727"
click at [512, 104] on icon at bounding box center [514, 104] width 4 height 3
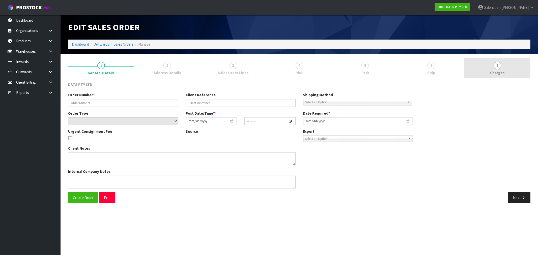
type input "9452Y100269816"
select select "number:0"
type input "2025-09-18"
type input "09:55:00.000"
type input "2025-09-18"
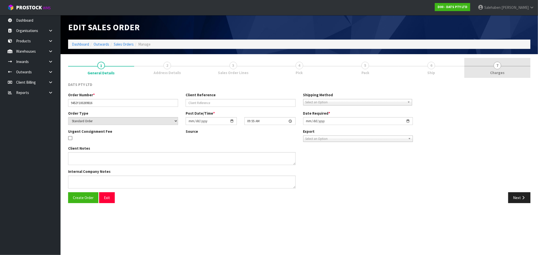
click at [496, 66] on span "7" at bounding box center [498, 66] width 8 height 8
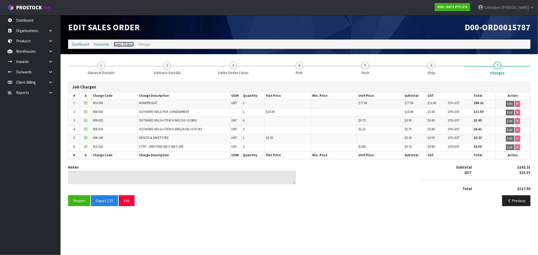
click at [129, 44] on link "Sales Orders" at bounding box center [124, 44] width 20 height 5
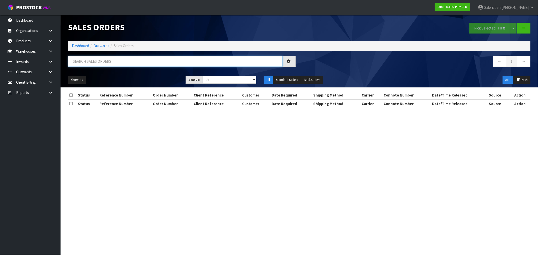
click at [131, 58] on input "text" at bounding box center [175, 61] width 214 height 11
paste input "FWM58853238"
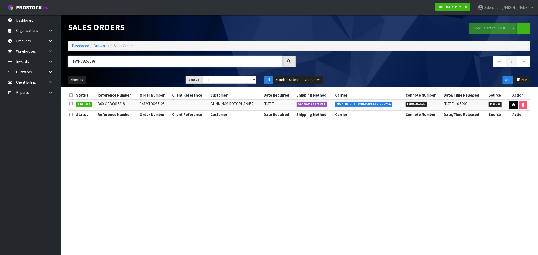
type input "FWM58853238"
click at [512, 103] on icon at bounding box center [514, 104] width 4 height 3
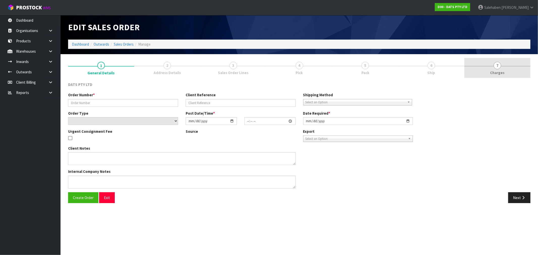
type input "9452Y100287125"
select select "number:0"
type input "2025-09-25"
type input "09:59:00.000"
type input "2025-09-25"
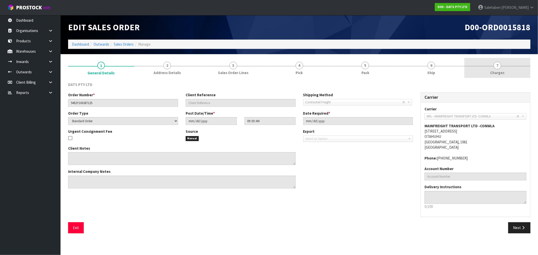
click at [500, 71] on span "Charges" at bounding box center [498, 72] width 14 height 5
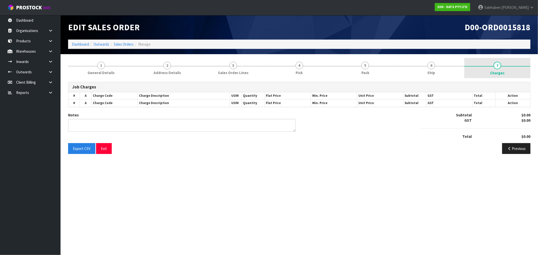
click at [500, 71] on span "Charges" at bounding box center [498, 72] width 14 height 5
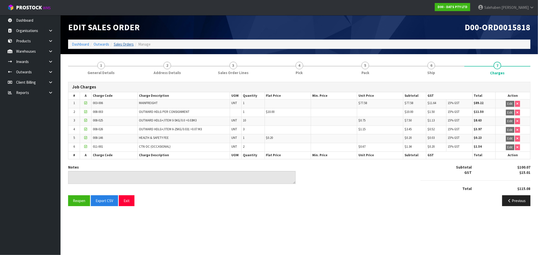
click at [125, 41] on ol "Dashboard Outwards Sales Orders Manage" at bounding box center [299, 44] width 463 height 9
click at [122, 44] on link "Sales Orders" at bounding box center [124, 44] width 20 height 5
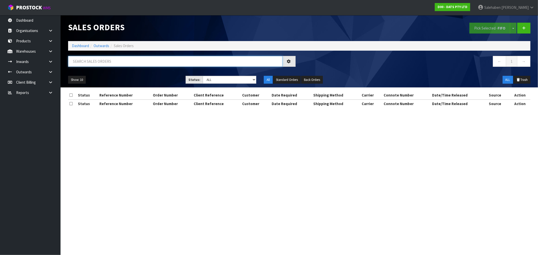
click at [120, 62] on input "text" at bounding box center [175, 61] width 214 height 11
paste input "FWM58831155"
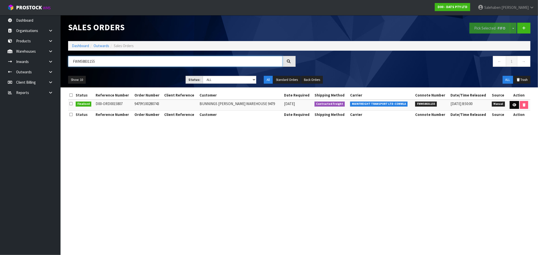
type input "FWM58831155"
click at [515, 105] on icon at bounding box center [515, 104] width 4 height 3
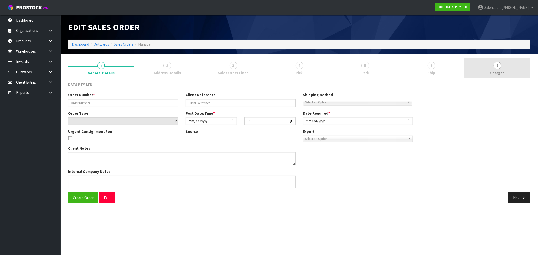
type input "9479Y100280743"
select select "number:0"
type input "2025-09-23"
type input "09:13:00.000"
type input "2025-09-23"
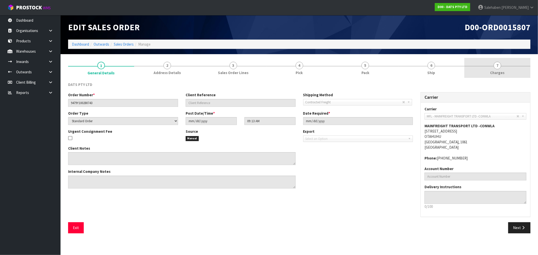
click at [499, 70] on span "Charges" at bounding box center [498, 72] width 14 height 5
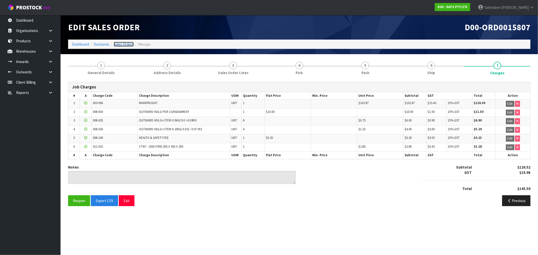
click at [126, 42] on link "Sales Orders" at bounding box center [124, 44] width 20 height 5
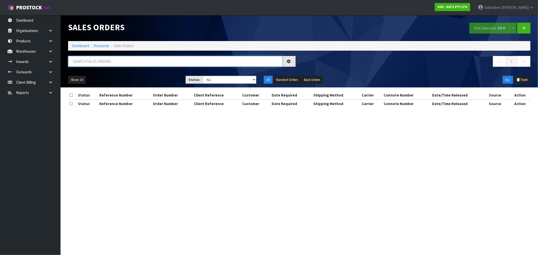
click at [101, 64] on input "text" at bounding box center [175, 61] width 214 height 11
paste input "FWM58772389"
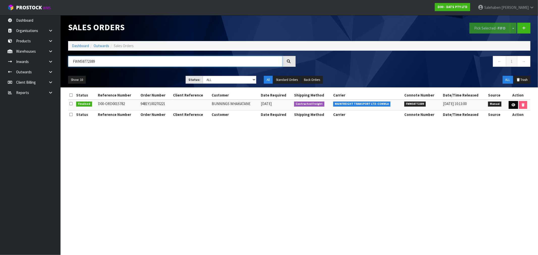
type input "FWM58772389"
click at [512, 105] on icon at bounding box center [514, 104] width 4 height 3
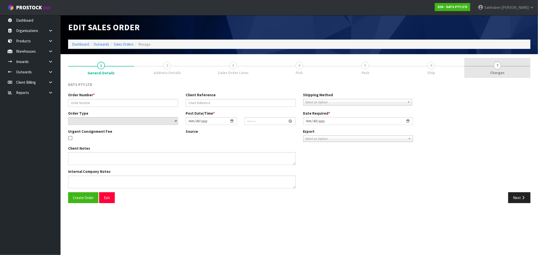
type input "9481Y100270221"
select select "number:0"
type input "2025-09-18"
type input "09:42:00.000"
type input "2025-09-18"
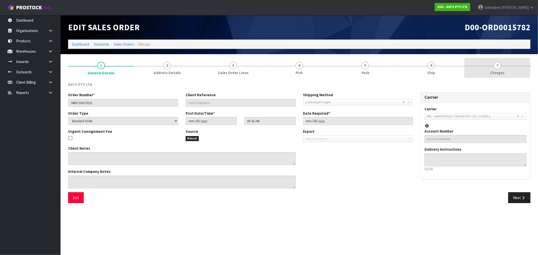
click at [498, 71] on span "Charges" at bounding box center [498, 72] width 14 height 5
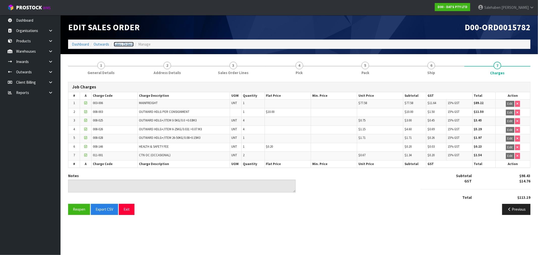
click at [122, 44] on link "Sales Orders" at bounding box center [124, 44] width 20 height 5
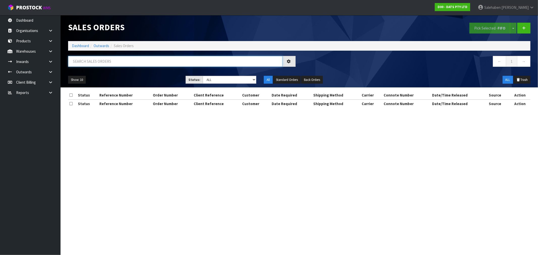
click at [101, 60] on input "text" at bounding box center [175, 61] width 214 height 11
paste input "FWM58771310"
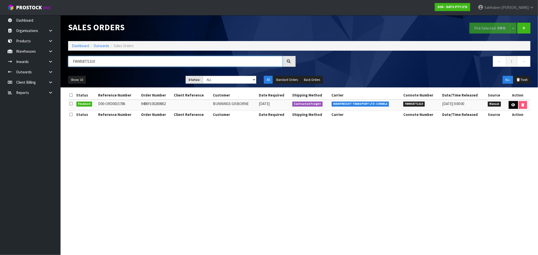
type input "FWM58771310"
click at [512, 106] on icon at bounding box center [514, 104] width 4 height 3
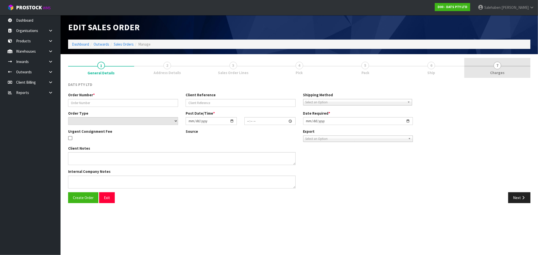
type input "9486Y100269802"
select select "number:0"
type input "2025-09-18"
type input "09:53:00.000"
type input "2025-09-18"
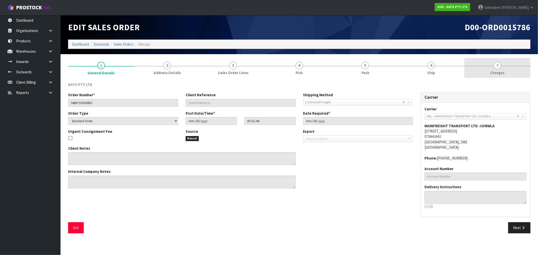
click at [502, 70] on span "Charges" at bounding box center [498, 72] width 14 height 5
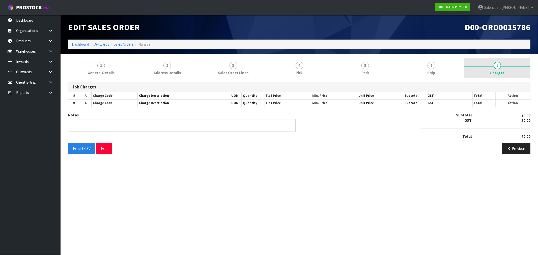
click at [499, 67] on span "7" at bounding box center [498, 66] width 8 height 8
click at [500, 71] on span "Charges" at bounding box center [498, 72] width 14 height 5
click at [498, 71] on span "Charges" at bounding box center [498, 72] width 14 height 5
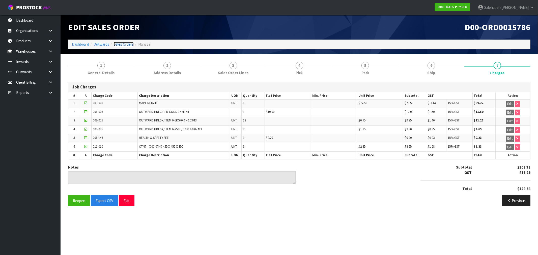
click at [125, 43] on link "Sales Orders" at bounding box center [124, 44] width 20 height 5
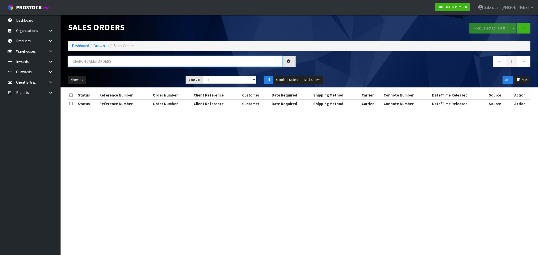
click at [122, 60] on input "text" at bounding box center [175, 61] width 214 height 11
paste input "FWM58858176"
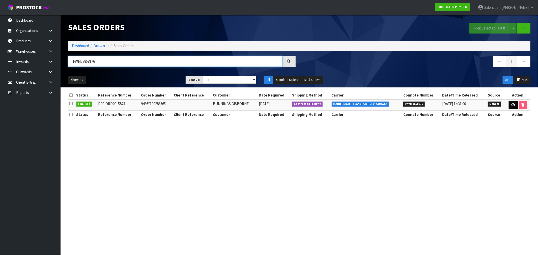
type input "FWM58858176"
click at [514, 102] on link at bounding box center [513, 105] width 9 height 8
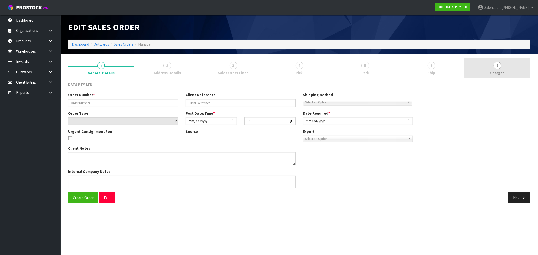
type input "9486Y100286765"
select select "number:0"
type input "2025-09-25"
type input "10:21:00.000"
type input "2025-09-25"
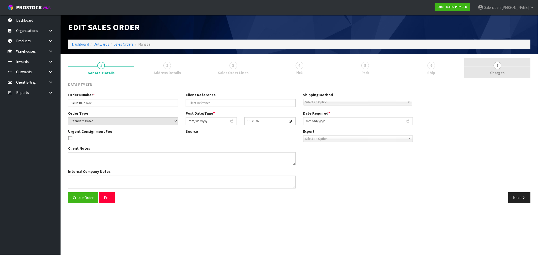
click at [495, 71] on span "Charges" at bounding box center [498, 72] width 14 height 5
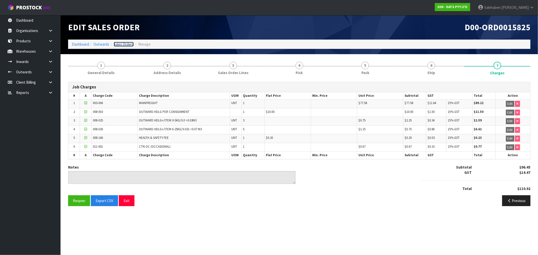
click at [127, 42] on link "Sales Orders" at bounding box center [124, 44] width 20 height 5
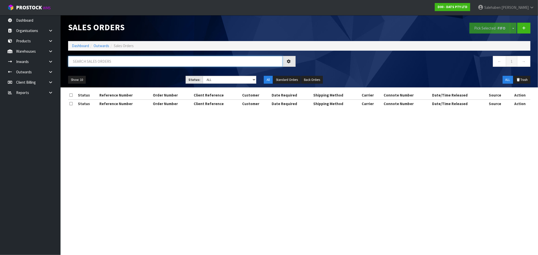
click at [109, 60] on input "text" at bounding box center [175, 61] width 214 height 11
paste input "FWM58798970"
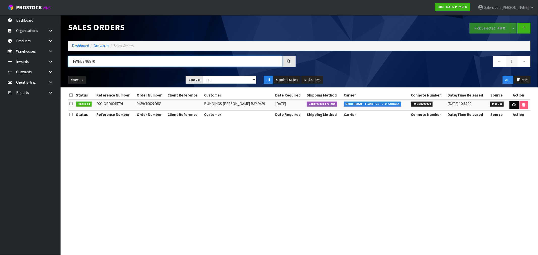
type input "FWM58798970"
click at [514, 104] on icon at bounding box center [514, 104] width 4 height 3
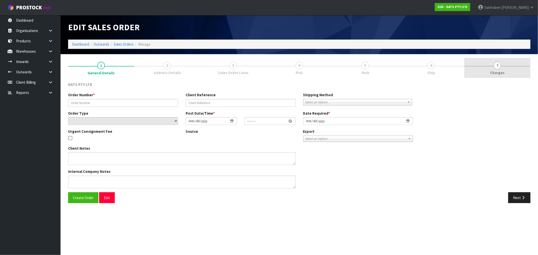
click at [504, 71] on span "Charges" at bounding box center [498, 72] width 14 height 5
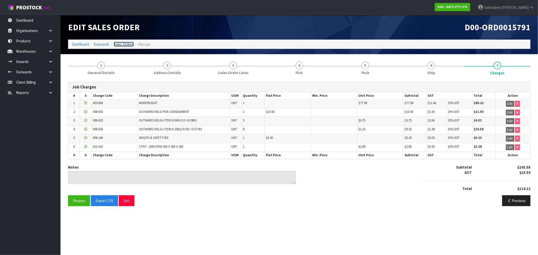
click at [116, 42] on link "Sales Orders" at bounding box center [124, 44] width 20 height 5
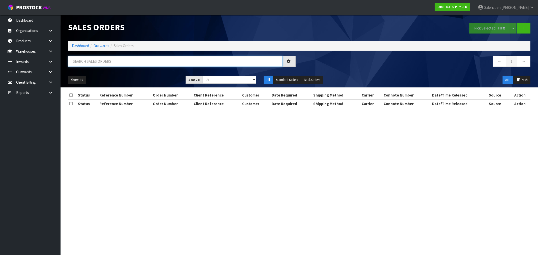
click at [79, 60] on input "text" at bounding box center [175, 61] width 214 height 11
paste input "FWM58780029"
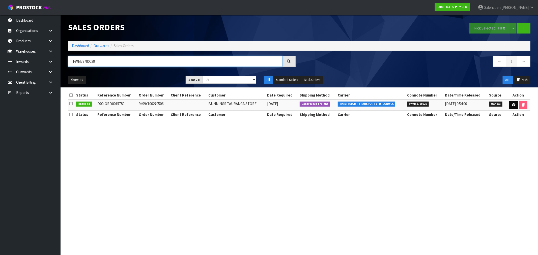
type input "FWM58780029"
click at [512, 105] on icon at bounding box center [514, 104] width 4 height 3
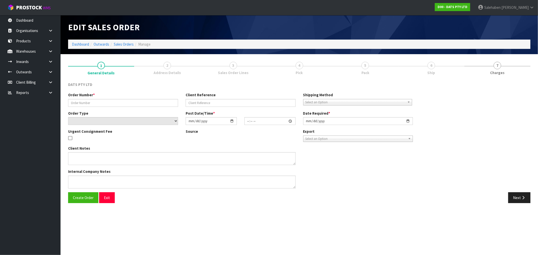
type input "9499Y100270506"
select select "number:0"
type input "2025-09-18"
type input "09:34:00.000"
type input "2025-09-18"
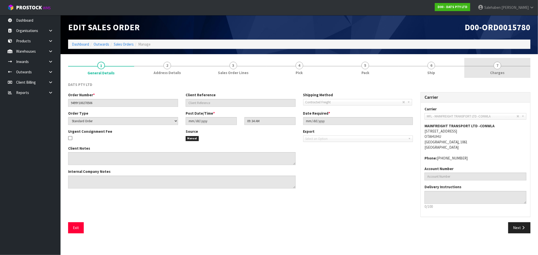
click at [500, 70] on span "Charges" at bounding box center [498, 72] width 14 height 5
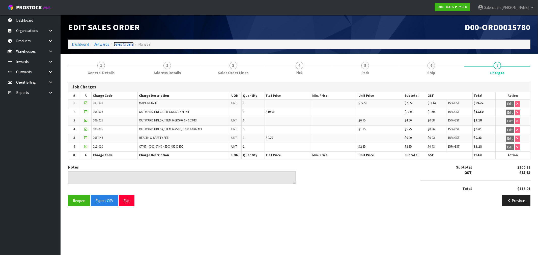
click at [128, 46] on link "Sales Orders" at bounding box center [124, 44] width 20 height 5
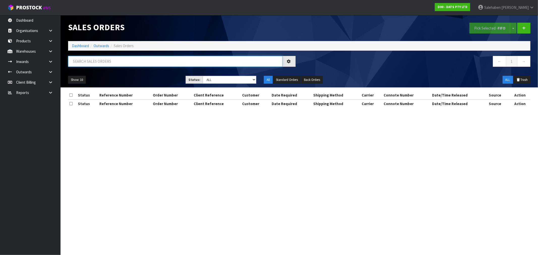
click at [90, 65] on input "text" at bounding box center [175, 61] width 214 height 11
paste input "FWM58799180"
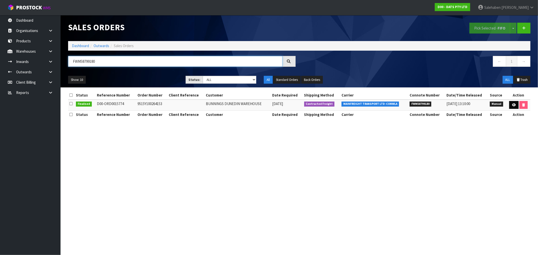
type input "FWM58799180"
click at [513, 105] on icon at bounding box center [514, 104] width 4 height 3
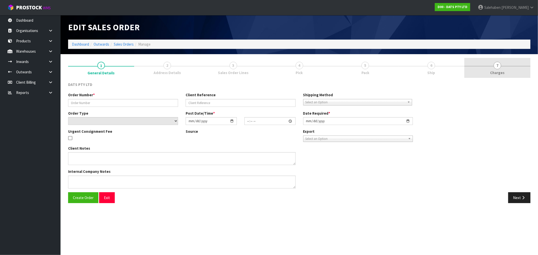
type input "9515Y100264153"
select select "number:0"
type input "2025-09-16"
type input "09:03:00.000"
type input "2025-09-16"
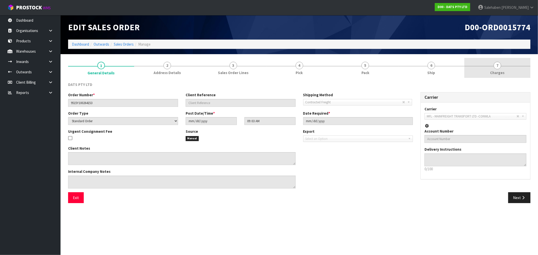
click at [499, 73] on span "Charges" at bounding box center [498, 72] width 14 height 5
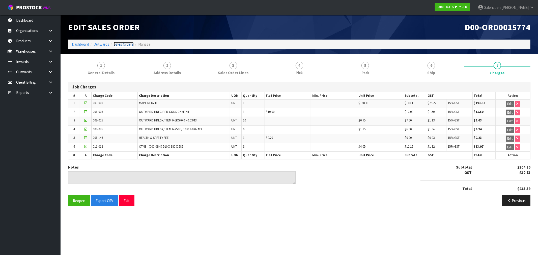
click at [121, 45] on link "Sales Orders" at bounding box center [124, 44] width 20 height 5
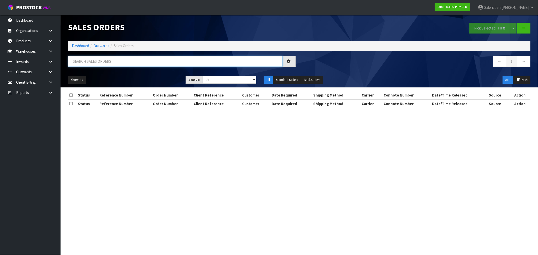
drag, startPoint x: 99, startPoint y: 57, endPoint x: 91, endPoint y: 64, distance: 10.7
click at [99, 58] on input "text" at bounding box center [175, 61] width 214 height 11
paste input "FWM58780870"
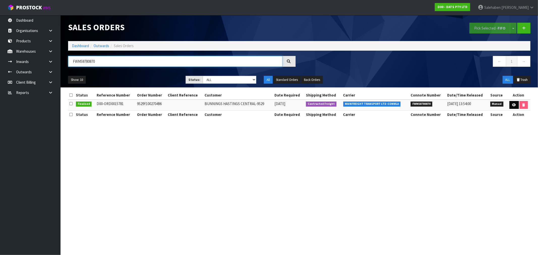
type input "FWM58780870"
click at [512, 103] on icon at bounding box center [514, 104] width 4 height 3
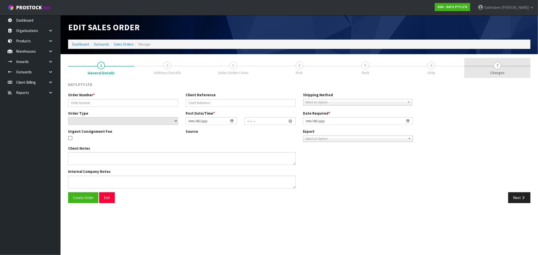
type input "9529Y100270496"
select select "number:0"
type input "2025-09-18"
type input "09:36:00.000"
type input "2025-09-18"
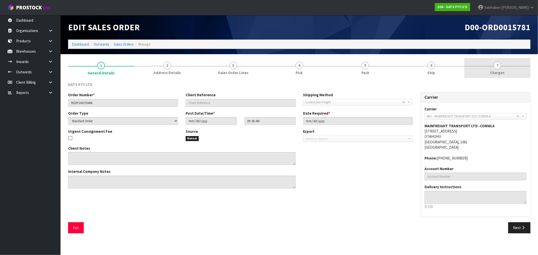
click at [497, 69] on span "7" at bounding box center [498, 66] width 8 height 8
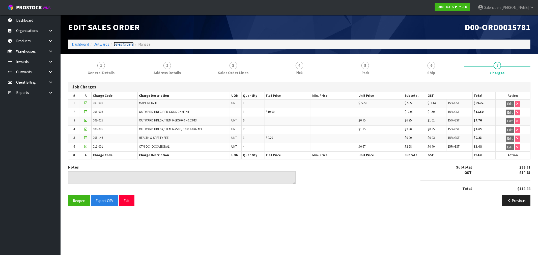
click at [120, 45] on link "Sales Orders" at bounding box center [124, 44] width 20 height 5
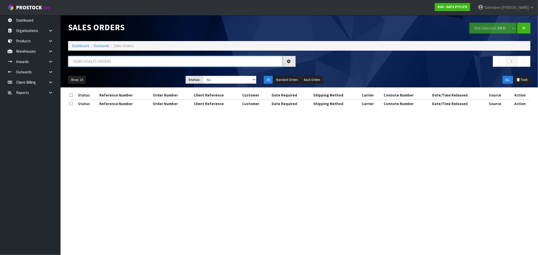
click at [89, 58] on input "text" at bounding box center [175, 61] width 214 height 11
paste input "FWM58831048"
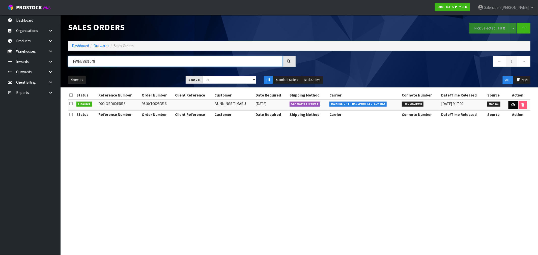
type input "FWM58831048"
click at [513, 103] on link at bounding box center [513, 105] width 9 height 8
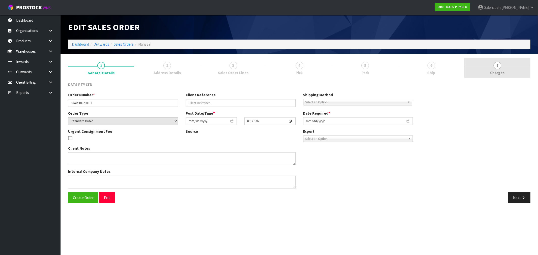
click at [502, 72] on span "Charges" at bounding box center [498, 72] width 14 height 5
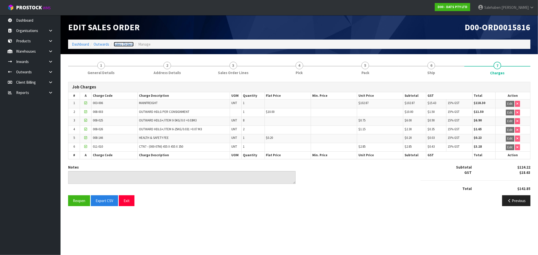
drag, startPoint x: 123, startPoint y: 44, endPoint x: 111, endPoint y: 53, distance: 14.9
click at [122, 44] on link "Sales Orders" at bounding box center [124, 44] width 20 height 5
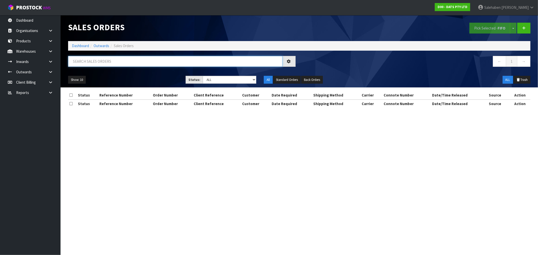
click at [90, 65] on input "text" at bounding box center [175, 61] width 214 height 11
paste input "FWM58781424"
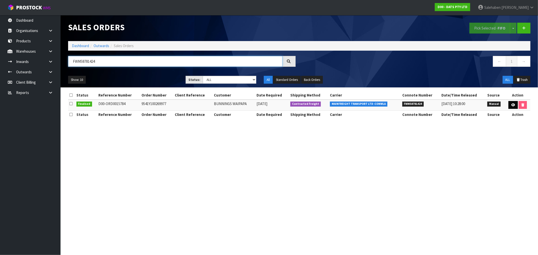
type input "FWM58781424"
click at [510, 106] on link at bounding box center [513, 105] width 9 height 8
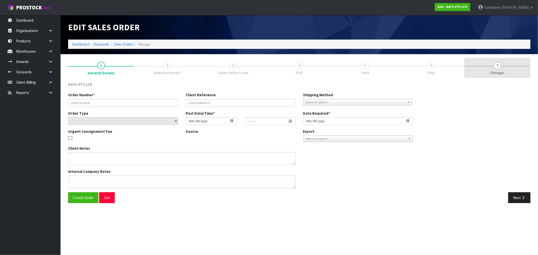
click at [496, 72] on span "Charges" at bounding box center [498, 72] width 14 height 5
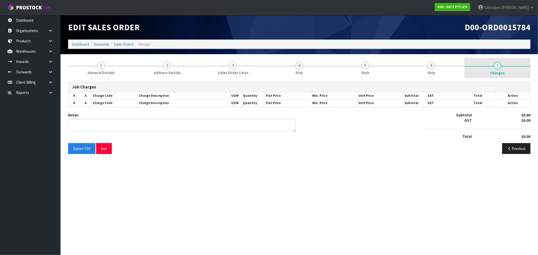
click at [500, 66] on span "7" at bounding box center [498, 66] width 8 height 8
click at [498, 71] on span "Charges" at bounding box center [498, 72] width 14 height 5
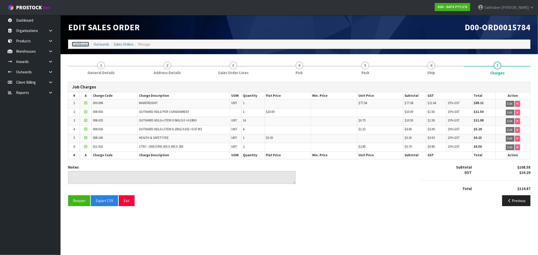
click at [76, 42] on link "Dashboard" at bounding box center [80, 44] width 17 height 5
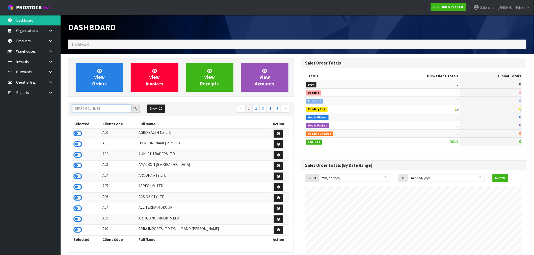
scroll to position [382, 233]
click at [84, 107] on input "text" at bounding box center [101, 109] width 59 height 8
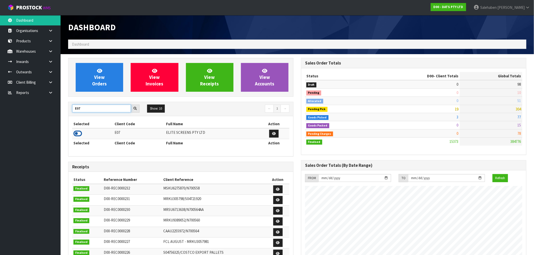
type input "E07"
click at [78, 133] on icon at bounding box center [77, 134] width 9 height 8
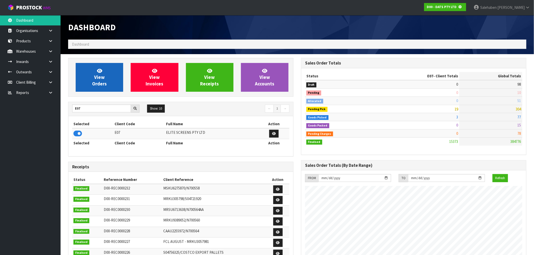
scroll to position [252007, 252088]
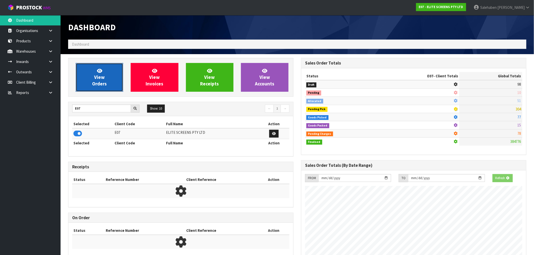
click at [104, 79] on link "View Orders" at bounding box center [99, 77] width 47 height 29
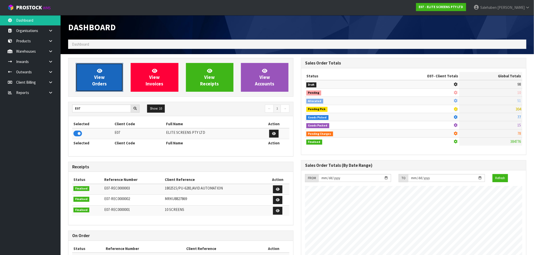
scroll to position [252013, 252088]
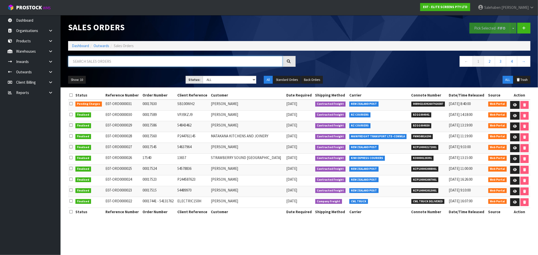
drag, startPoint x: 163, startPoint y: 50, endPoint x: 155, endPoint y: 63, distance: 15.2
paste input "FWM58816290"
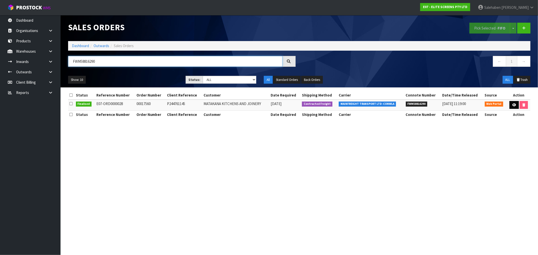
type input "FWM58816290"
click at [513, 105] on icon at bounding box center [514, 104] width 4 height 3
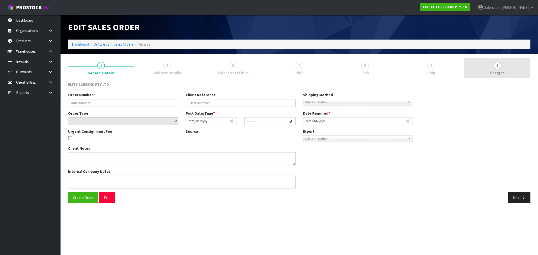
type input "00017560"
type input "P244761145"
select select "number:0"
type input "2025-09-22"
type input "10:41:00.000"
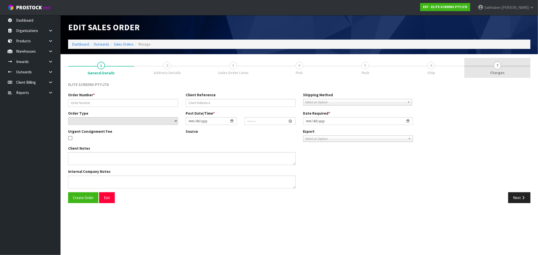
type input "2025-09-22"
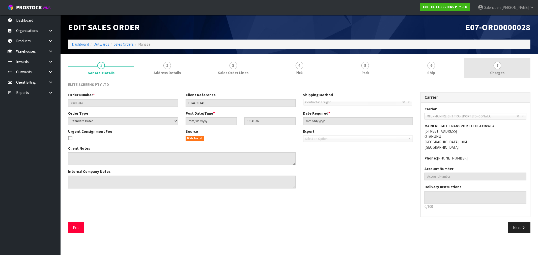
click at [497, 69] on span "7" at bounding box center [498, 66] width 8 height 8
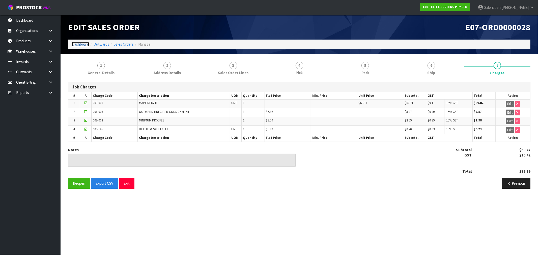
click at [82, 44] on link "Dashboard" at bounding box center [80, 44] width 17 height 5
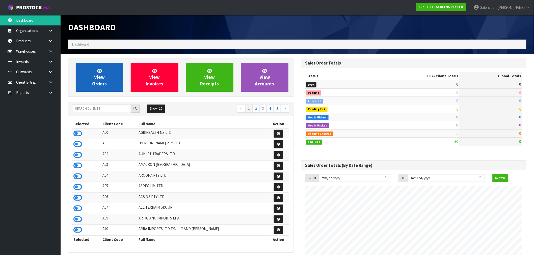
scroll to position [309, 233]
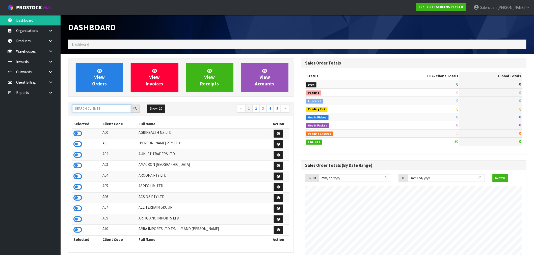
click at [81, 110] on input "text" at bounding box center [101, 109] width 59 height 8
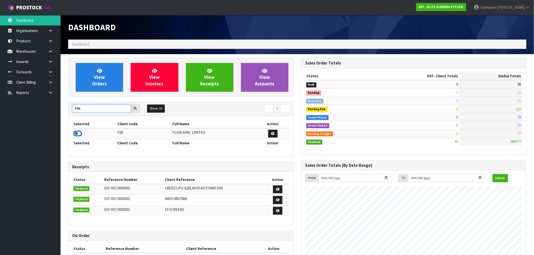
type input "F06"
click at [81, 134] on icon at bounding box center [77, 134] width 9 height 8
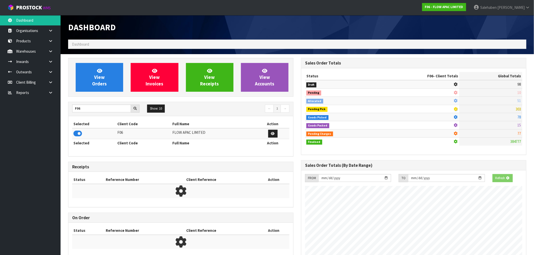
click at [97, 93] on div "View Orders View Invoices View Receipts View Accounts" at bounding box center [180, 77] width 225 height 39
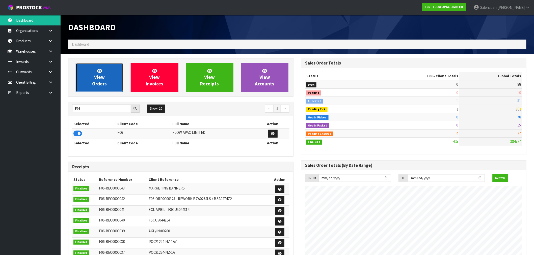
click at [102, 86] on span "View Orders" at bounding box center [99, 77] width 15 height 19
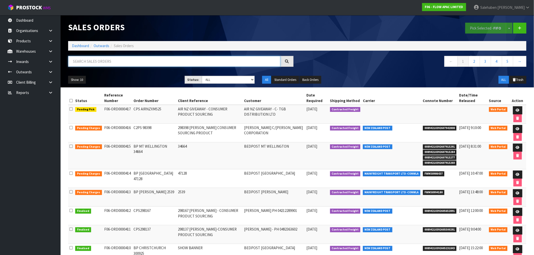
paste input "FWM58852873"
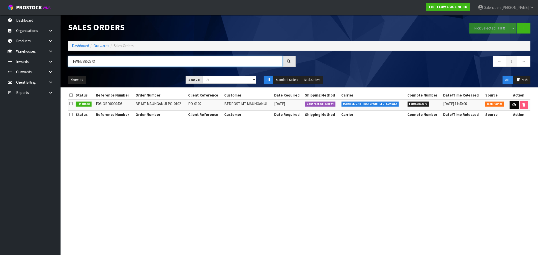
type input "FWM58852873"
click at [513, 105] on icon at bounding box center [515, 104] width 4 height 3
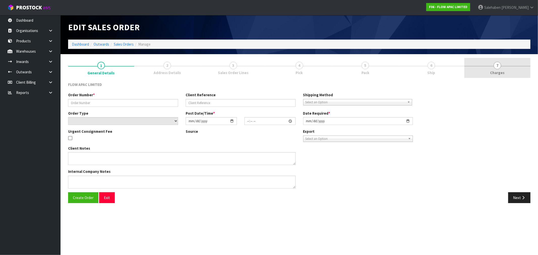
type input "BP MT MAUNGANUI PO-0102"
type input "PO-0102"
select select "number:0"
type input "2025-09-26"
type input "02:43:00.000"
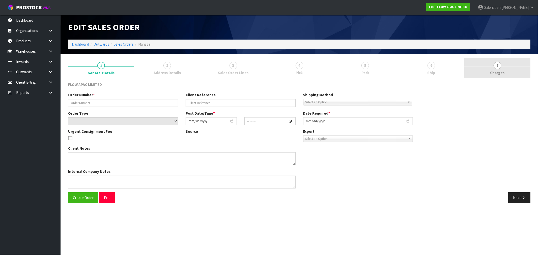
type input "2025-09-26"
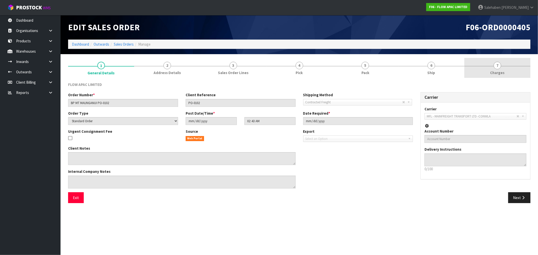
click at [499, 69] on span "7" at bounding box center [498, 66] width 8 height 8
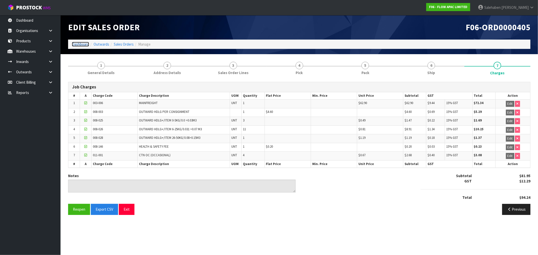
click at [83, 46] on link "Dashboard" at bounding box center [80, 44] width 17 height 5
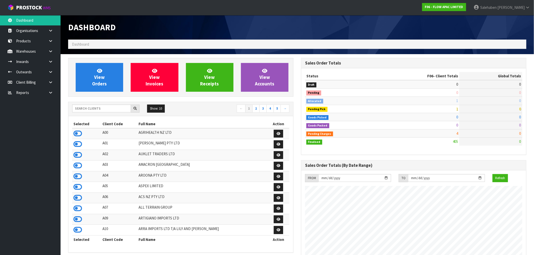
scroll to position [382, 233]
click at [85, 111] on input "text" at bounding box center [101, 109] width 59 height 8
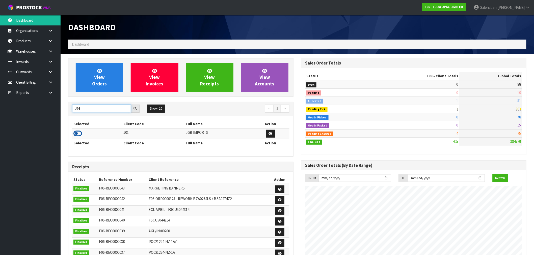
type input "J01"
click at [80, 132] on icon at bounding box center [77, 134] width 9 height 8
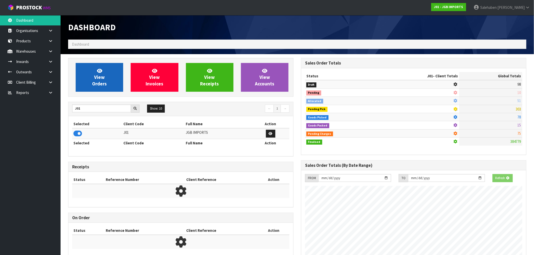
scroll to position [252007, 252088]
click at [100, 80] on span "View Orders" at bounding box center [99, 77] width 15 height 19
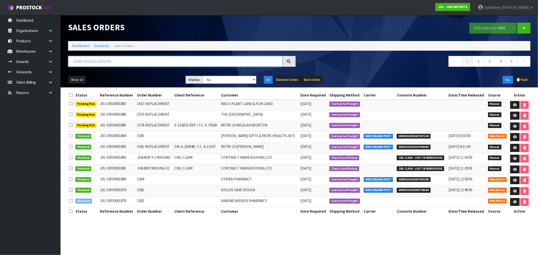
paste input "FWM58803283"
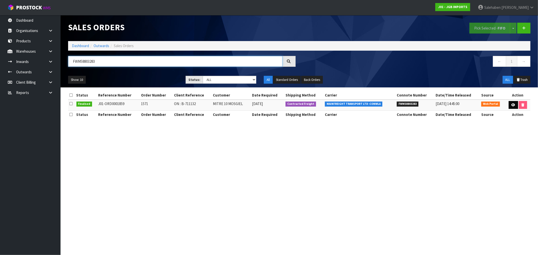
type input "FWM58803283"
click at [514, 105] on icon at bounding box center [514, 104] width 4 height 3
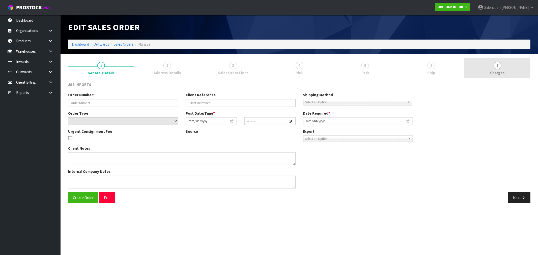
type input "1571"
type input "ON : B-711132"
select select "number:0"
type input "2025-09-12"
type input "13:52:00.000"
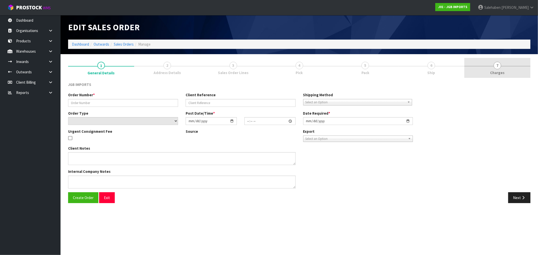
type input "2025-09-17"
type textarea "PLEASE EMAIL REQUESTING ORDER NUMBER TO: LOGAN.ADAMS@MEGADUNEDIN.CO.NZ FREIGHT …"
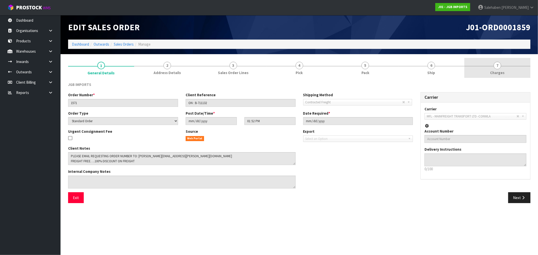
click at [500, 74] on span "Charges" at bounding box center [498, 72] width 14 height 5
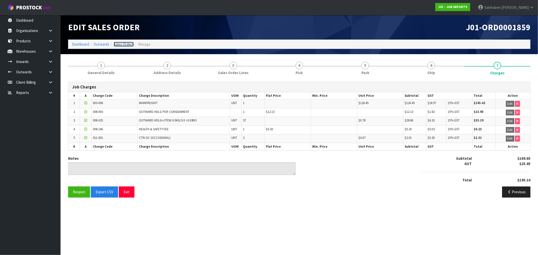
click at [125, 44] on link "Sales Orders" at bounding box center [124, 44] width 20 height 5
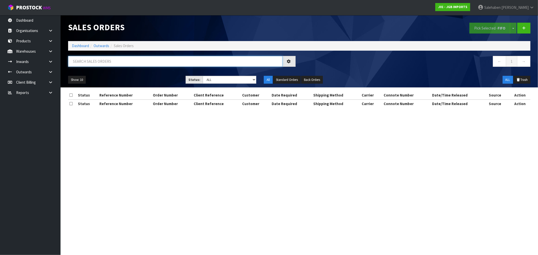
click at [109, 64] on input "text" at bounding box center [175, 61] width 214 height 11
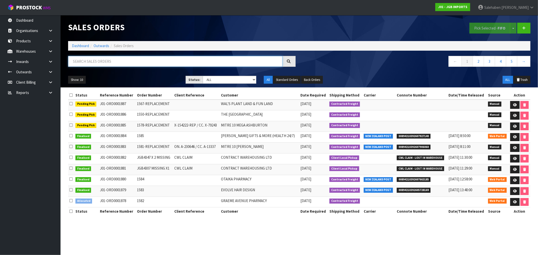
paste input "FWM58836294"
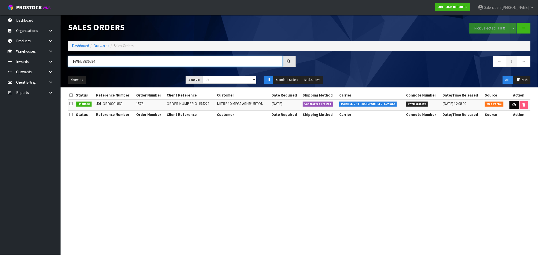
type input "FWM58836294"
click at [515, 102] on link at bounding box center [514, 105] width 9 height 8
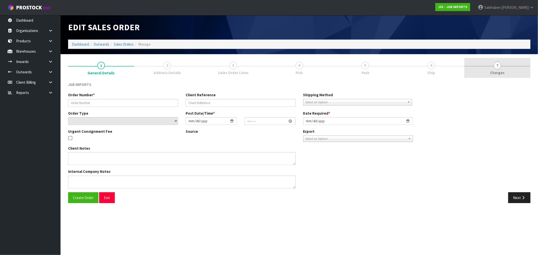
type input "1578"
type input "ORDER NUMBER: X-154222"
select select "number:0"
type input "2025-09-16"
type input "18:42:00.000"
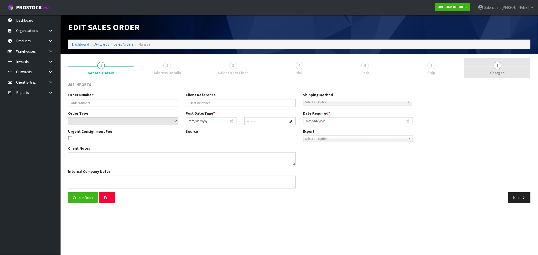
type input "2025-09-17"
type textarea "NEW CUSTOMER FREIGHT FREE….SHOW FREIGHT WITH 100% DISCOUNT SEND COPY OF INVOICE…"
type textarea "JOIN TO DISCOUNT AND ADD POST ADDRESS TO PRIVATE BAG 102925, NSMC, AUCKLAND."
click at [497, 72] on span "Charges" at bounding box center [498, 72] width 14 height 5
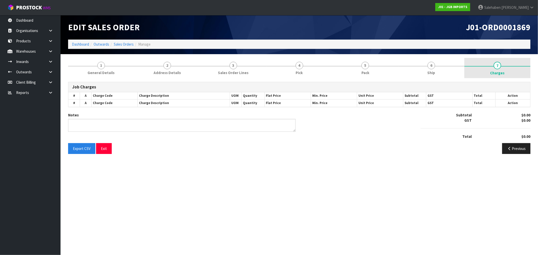
click at [497, 69] on link "7 Charges" at bounding box center [498, 68] width 66 height 20
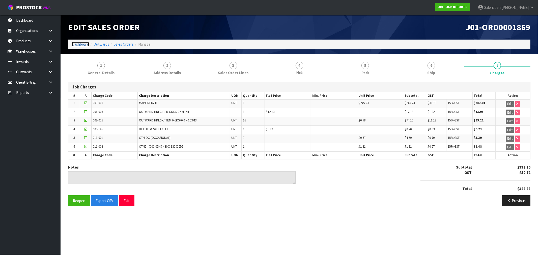
click at [84, 43] on link "Dashboard" at bounding box center [80, 44] width 17 height 5
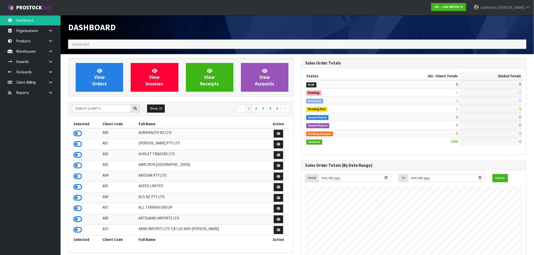
scroll to position [382, 233]
click at [115, 108] on input "text" at bounding box center [101, 109] width 59 height 8
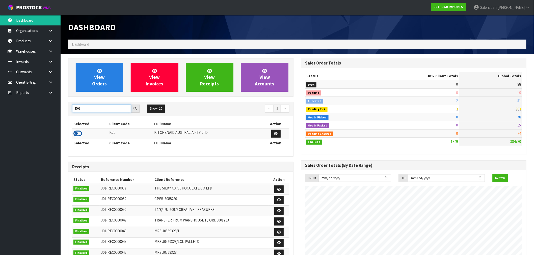
type input "K01"
click at [78, 133] on icon at bounding box center [77, 134] width 9 height 8
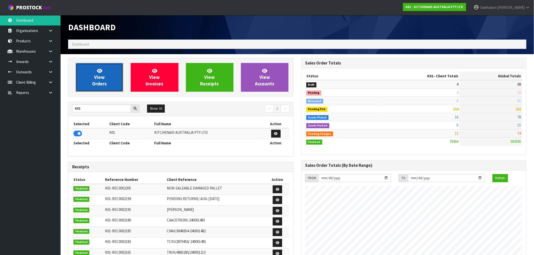
click at [107, 80] on link "View Orders" at bounding box center [99, 77] width 47 height 29
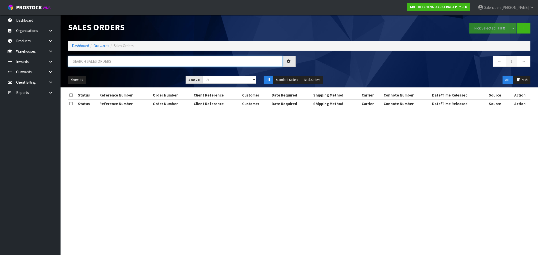
click at [135, 61] on input "text" at bounding box center [175, 61] width 214 height 11
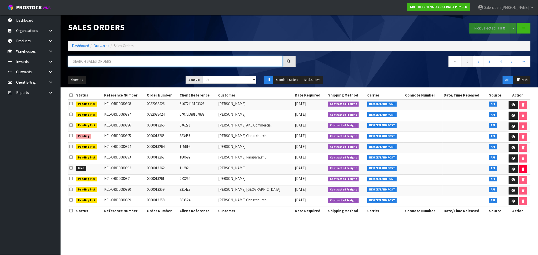
click at [86, 61] on input "text" at bounding box center [175, 61] width 214 height 11
paste input "FWM58819649"
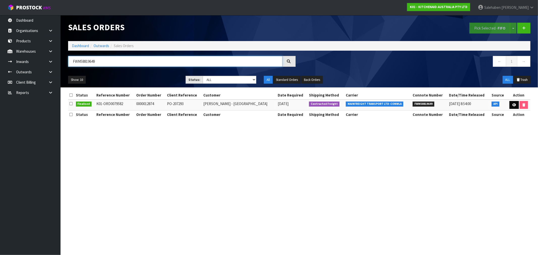
type input "FWM58819649"
click at [510, 104] on link at bounding box center [514, 105] width 9 height 8
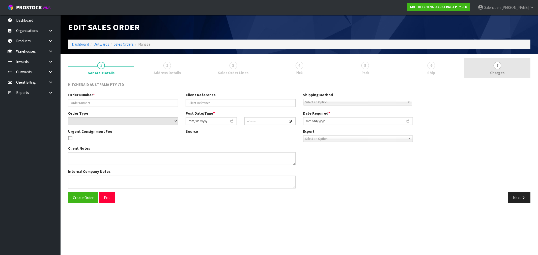
type input "0000012874"
type input "PO-207293"
select select "number:0"
type input "2025-09-23"
type input "11:33:45.000"
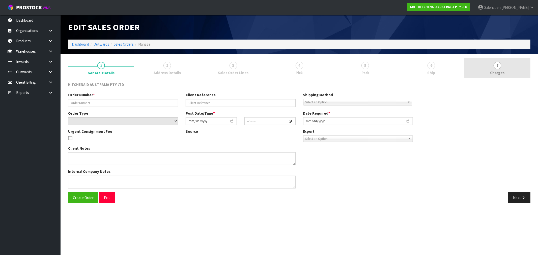
type input "2025-09-23"
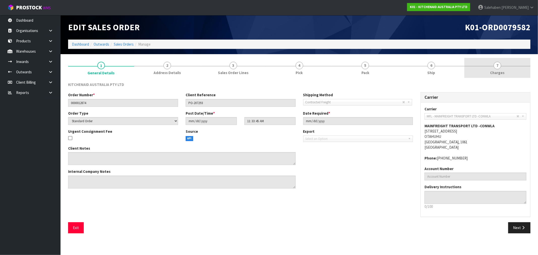
click at [497, 71] on span "Charges" at bounding box center [498, 72] width 14 height 5
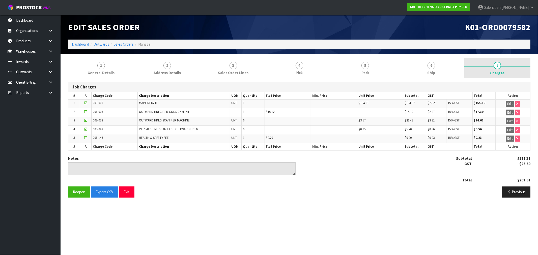
click at [497, 71] on span "Charges" at bounding box center [498, 72] width 14 height 5
click at [124, 44] on link "Sales Orders" at bounding box center [124, 44] width 20 height 5
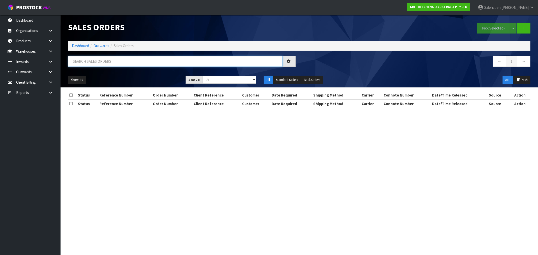
click at [89, 65] on input "text" at bounding box center [175, 61] width 214 height 11
paste input "FWM58819649"
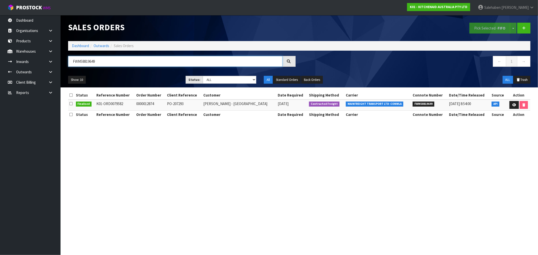
type input "FWM58819649"
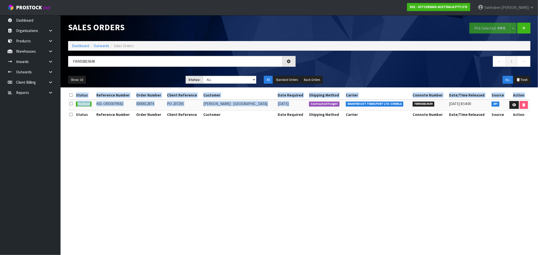
drag, startPoint x: 294, startPoint y: 100, endPoint x: 122, endPoint y: 268, distance: 240.9
click at [122, 255] on html "Toggle navigation ProStock WMS K01 - KITCHENAID AUSTRALIA PTY LTD Salehaben Pat…" at bounding box center [269, 127] width 538 height 255
click at [82, 45] on link "Dashboard" at bounding box center [80, 45] width 17 height 5
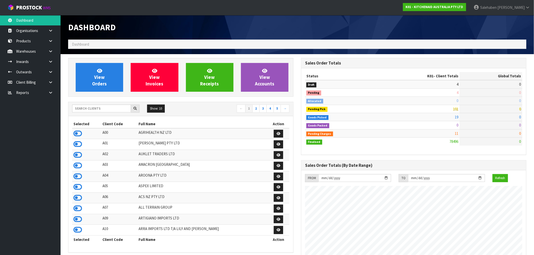
scroll to position [382, 233]
click at [90, 110] on input "text" at bounding box center [101, 109] width 59 height 8
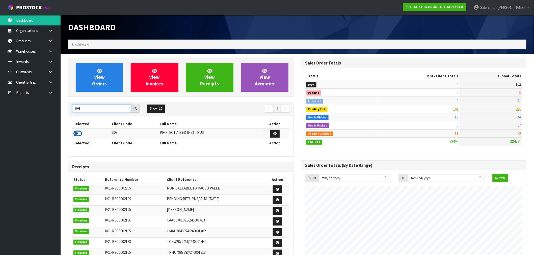
type input "S08"
click at [76, 135] on icon at bounding box center [77, 134] width 9 height 8
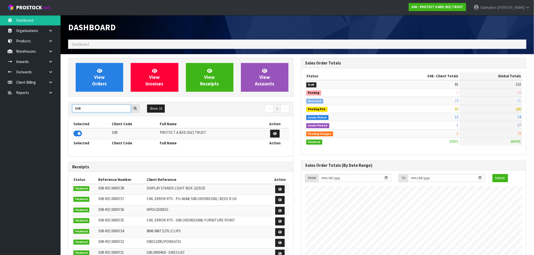
drag, startPoint x: 83, startPoint y: 110, endPoint x: 62, endPoint y: 117, distance: 22.3
click at [62, 117] on section "View Orders View Invoices View Receipts View Accounts S08 Show: 10 5 10 25 50 ←…" at bounding box center [297, 249] width 473 height 390
